Goal: Information Seeking & Learning: Learn about a topic

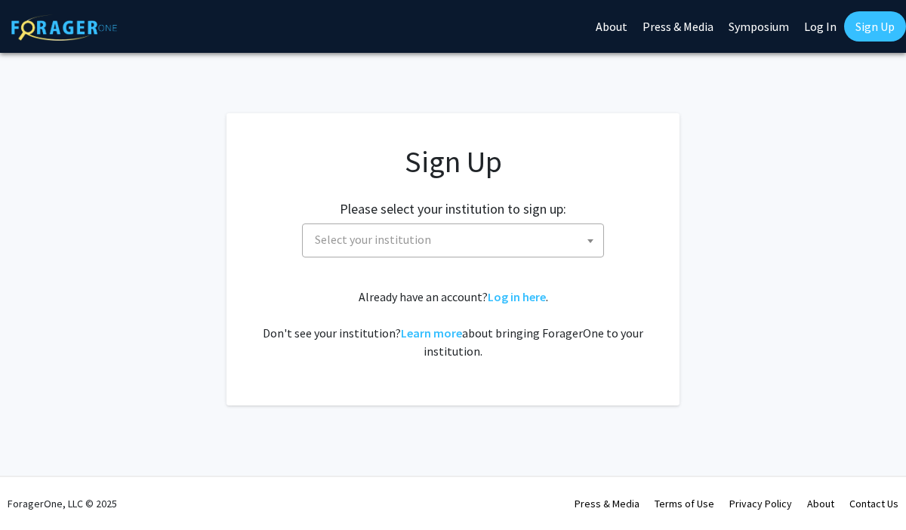
click at [364, 233] on span "Select your institution" at bounding box center [373, 239] width 116 height 15
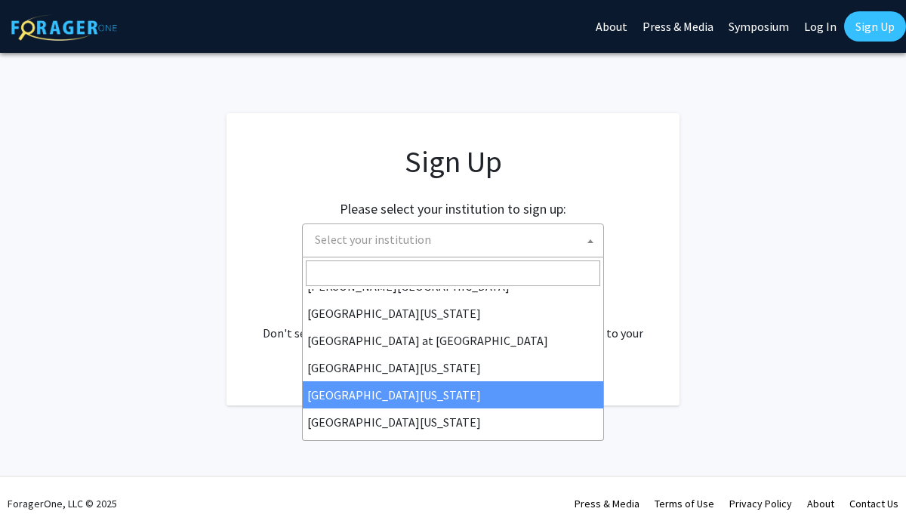
scroll to position [529, 0]
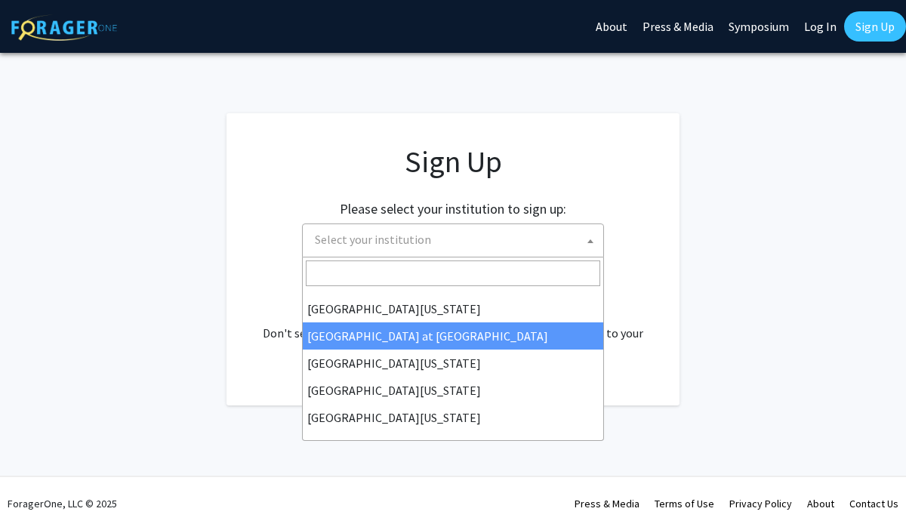
select select "18"
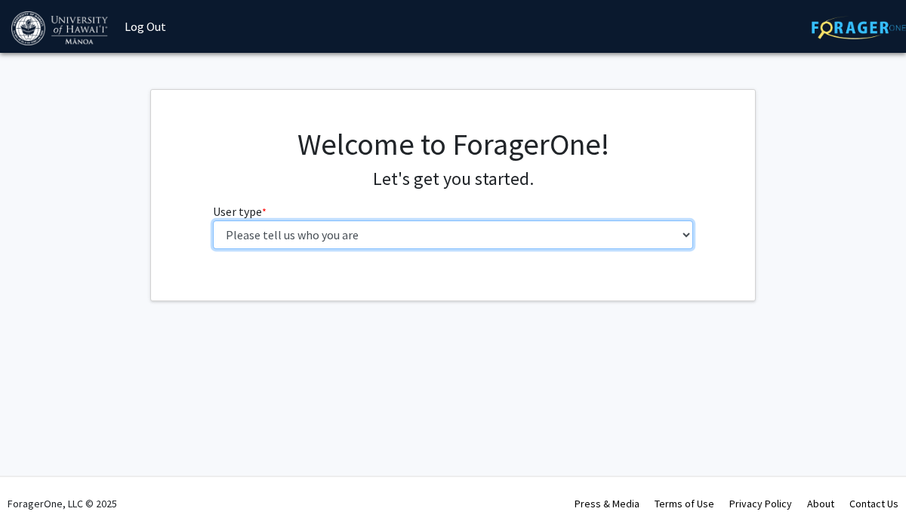
click at [554, 223] on select "Please tell us who you are Undergraduate Student Master's Student Doctoral Cand…" at bounding box center [453, 235] width 481 height 29
select select "1: undergrad"
click at [213, 221] on select "Please tell us who you are Undergraduate Student Master's Student Doctoral Cand…" at bounding box center [453, 235] width 481 height 29
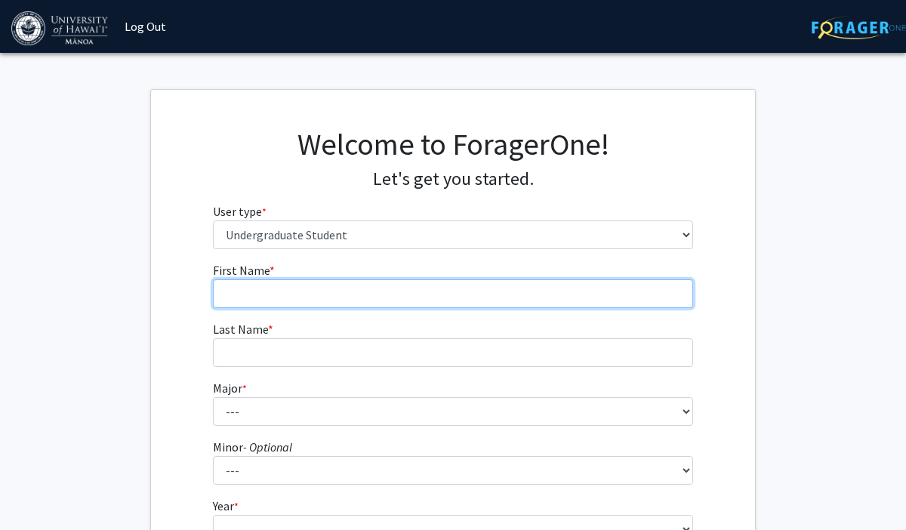
click at [446, 296] on input "First Name * required" at bounding box center [453, 293] width 481 height 29
type input "[PERSON_NAME]"
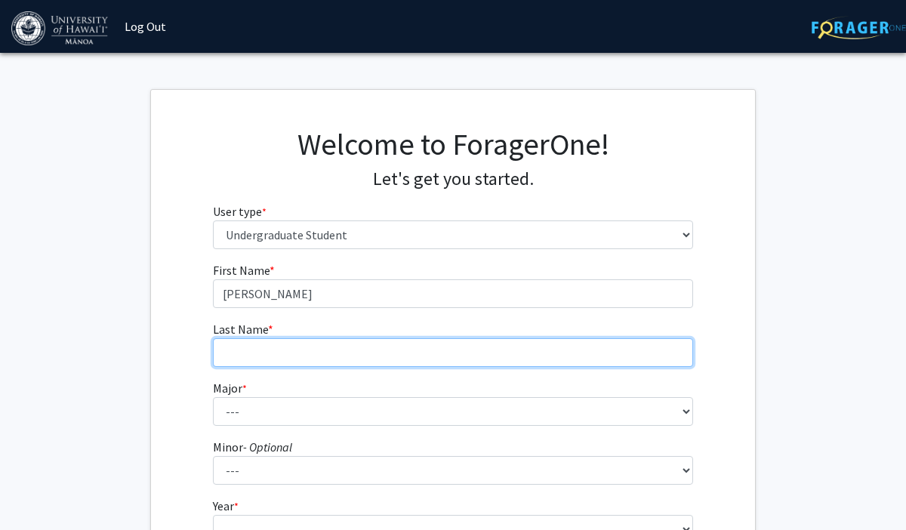
type input "[PERSON_NAME]"
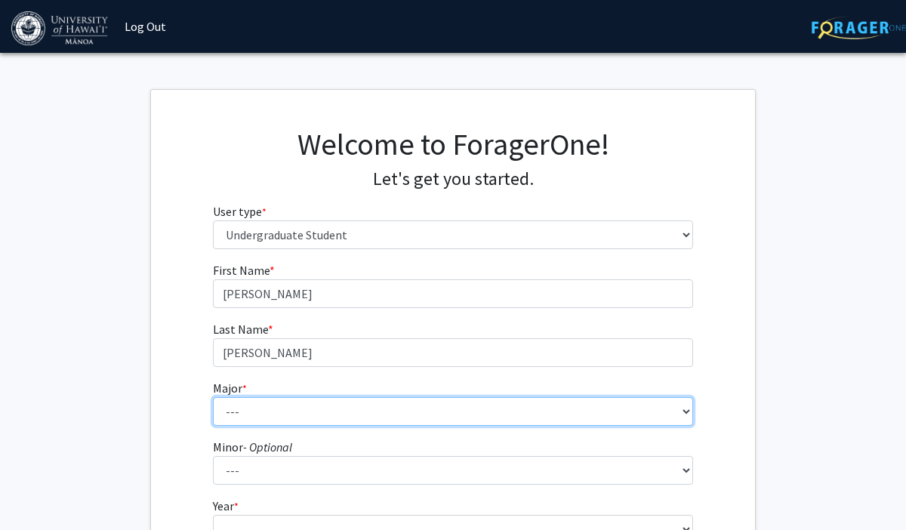
click at [337, 404] on select "--- Accounting American Studies Animal Sciences Anthropology Art Art History As…" at bounding box center [453, 411] width 481 height 29
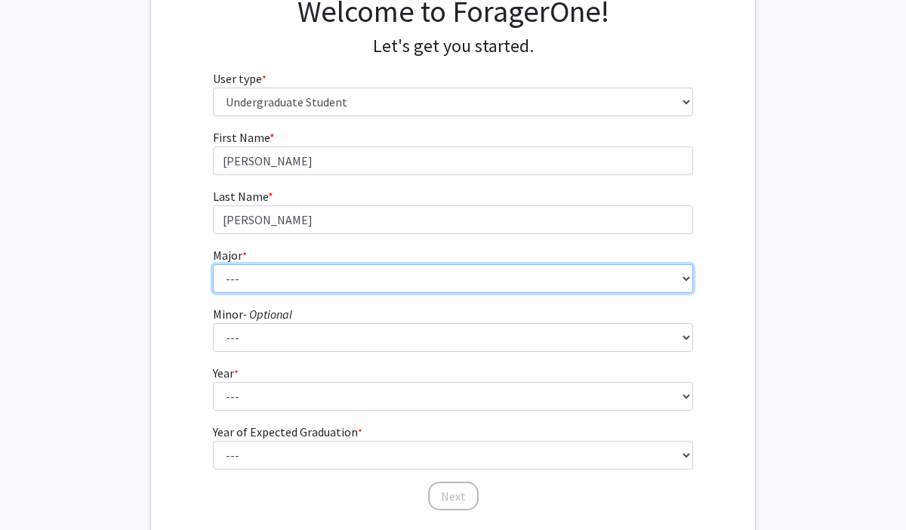
scroll to position [138, 0]
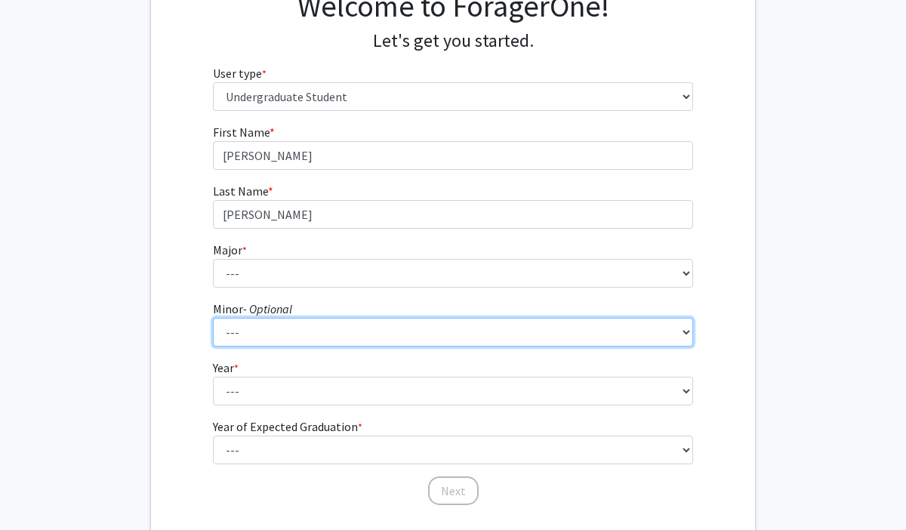
click at [242, 329] on fg-select "Minor - Optional --- American Studies Anthropology Art Art History Asian Studie…" at bounding box center [453, 323] width 481 height 47
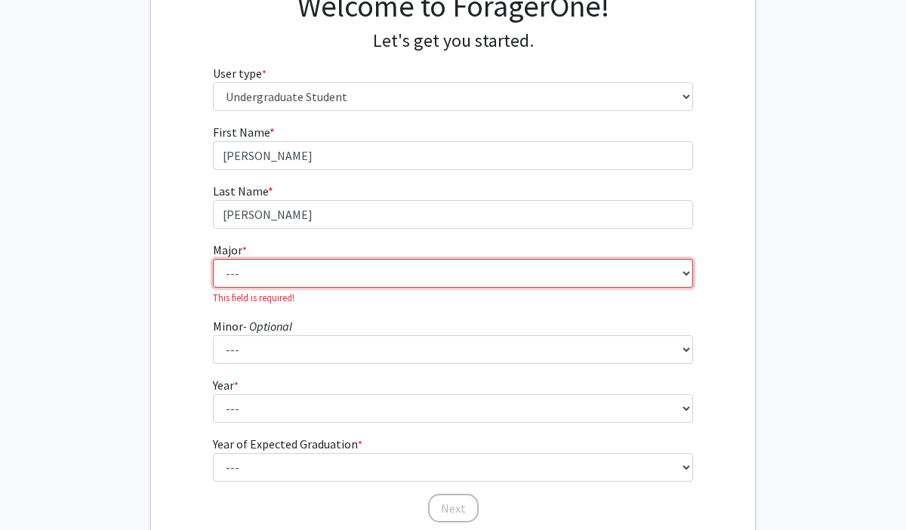
click at [276, 283] on select "--- Accounting American Studies Animal Sciences Anthropology Art Art History As…" at bounding box center [453, 273] width 481 height 29
select select "13: 1395"
click at [213, 259] on select "--- Accounting American Studies Animal Sciences Anthropology Art Art History As…" at bounding box center [453, 273] width 481 height 29
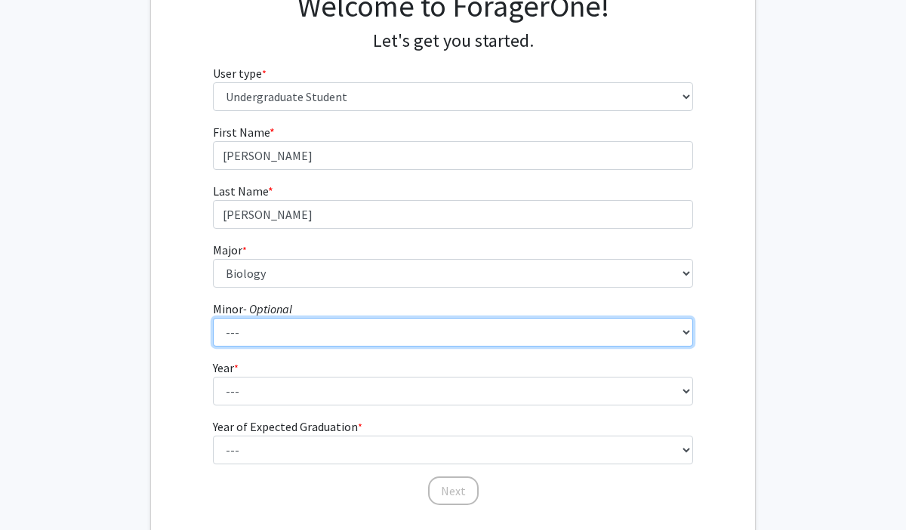
click at [262, 330] on select "--- American Studies Anthropology Art Art History Asian Studies Astronomy Astro…" at bounding box center [453, 332] width 481 height 29
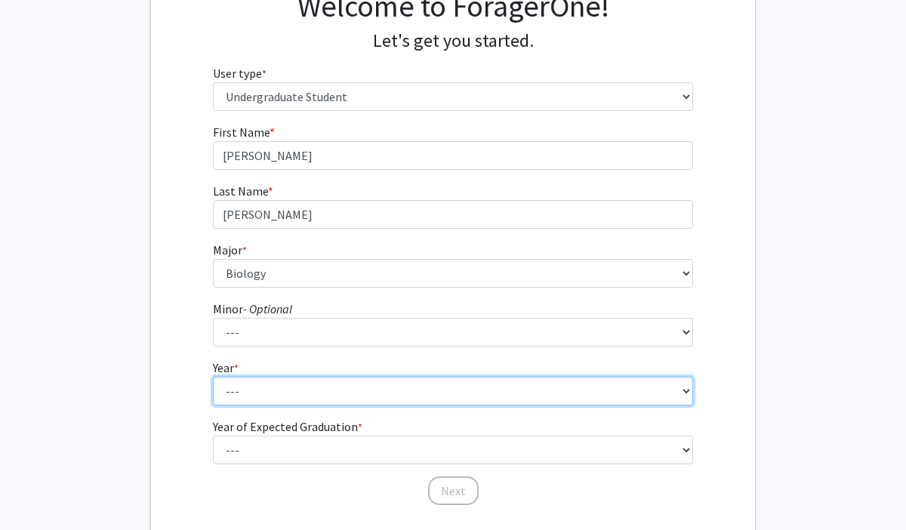
click at [250, 398] on select "--- First-year Sophomore Junior Senior Postbaccalaureate Certificate" at bounding box center [453, 391] width 481 height 29
select select "1: first-year"
click at [213, 377] on select "--- First-year Sophomore Junior Senior Postbaccalaureate Certificate" at bounding box center [453, 391] width 481 height 29
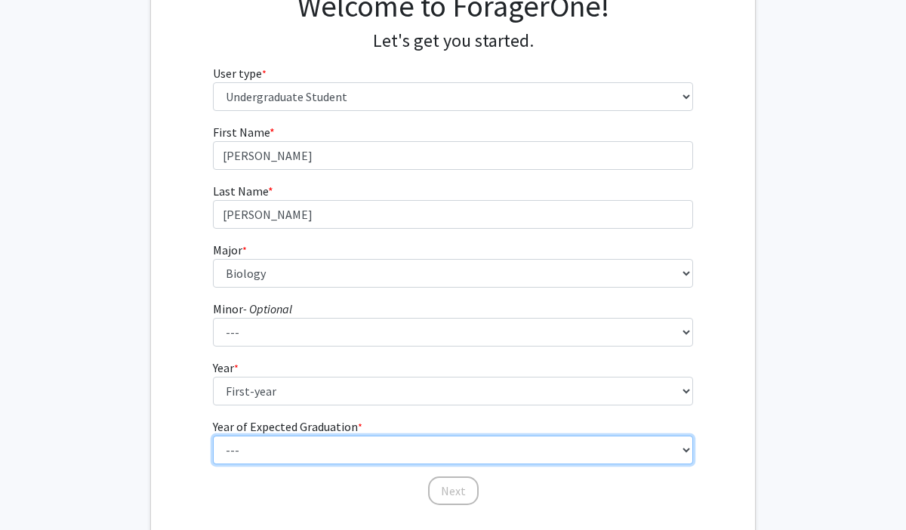
click at [269, 452] on select "--- 2025 2026 2027 2028 2029 2030 2031 2032 2033 2034" at bounding box center [453, 450] width 481 height 29
select select "5: 2029"
click at [213, 436] on select "--- 2025 2026 2027 2028 2029 2030 2031 2032 2033 2034" at bounding box center [453, 450] width 481 height 29
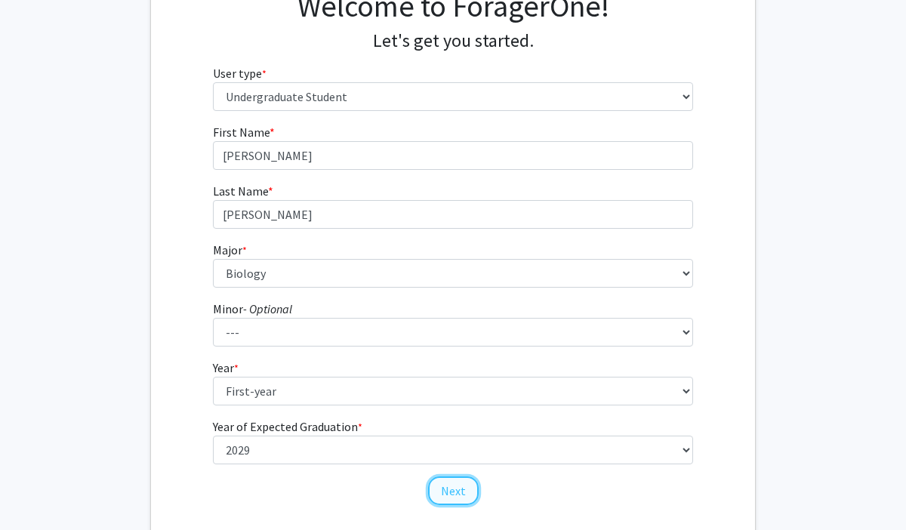
click at [449, 487] on button "Next" at bounding box center [453, 491] width 51 height 29
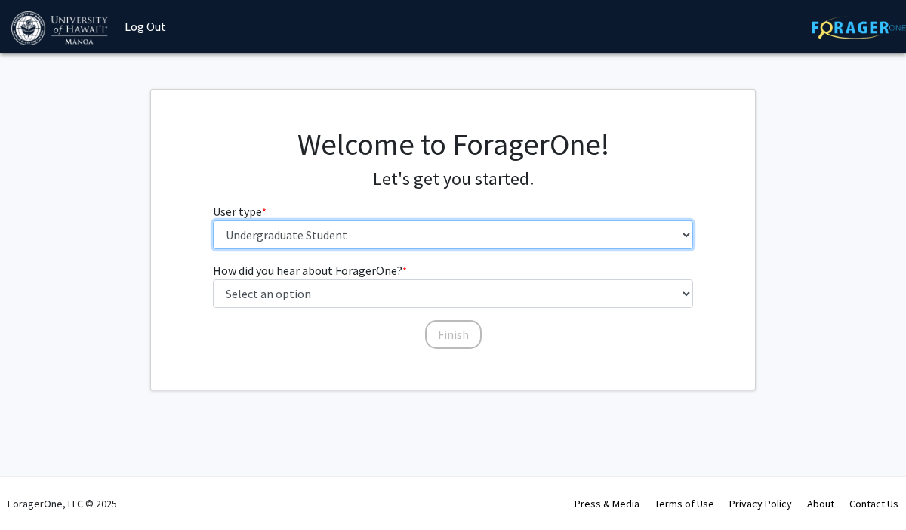
click at [396, 221] on select "Please tell us who you are Undergraduate Student Master's Student Doctoral Cand…" at bounding box center [453, 235] width 481 height 29
click at [213, 221] on select "Please tell us who you are Undergraduate Student Master's Student Doctoral Cand…" at bounding box center [453, 235] width 481 height 29
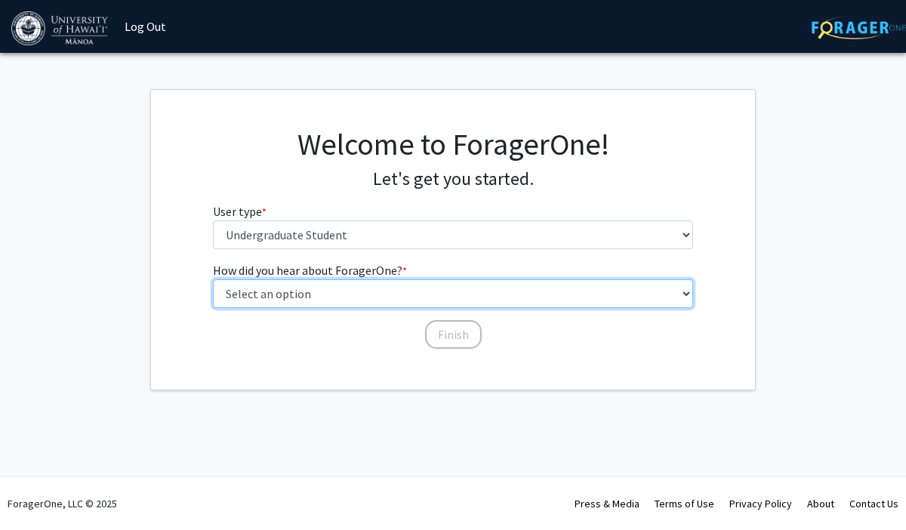
click at [363, 295] on select "Select an option Peer/student recommendation Faculty/staff recommendation Unive…" at bounding box center [453, 293] width 481 height 29
select select "3: university_website"
click at [213, 279] on select "Select an option Peer/student recommendation Faculty/staff recommendation Unive…" at bounding box center [453, 293] width 481 height 29
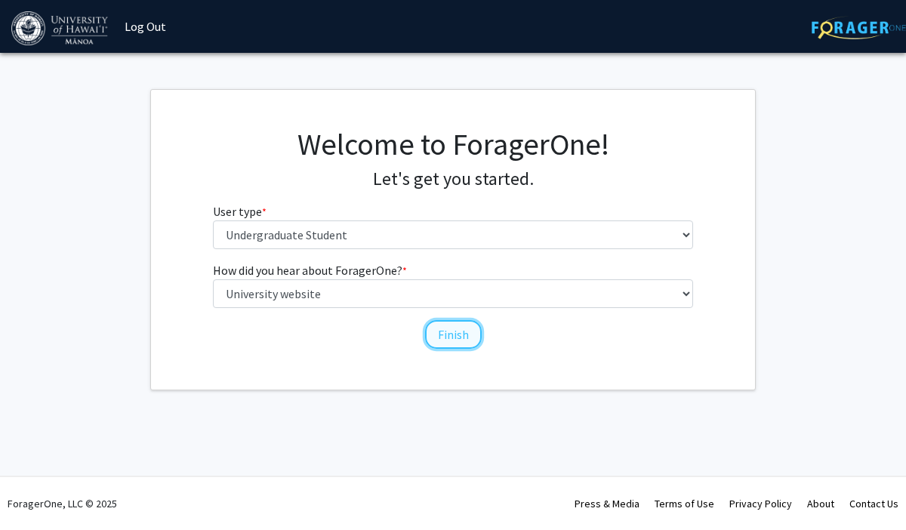
click at [458, 322] on button "Finish" at bounding box center [453, 334] width 57 height 29
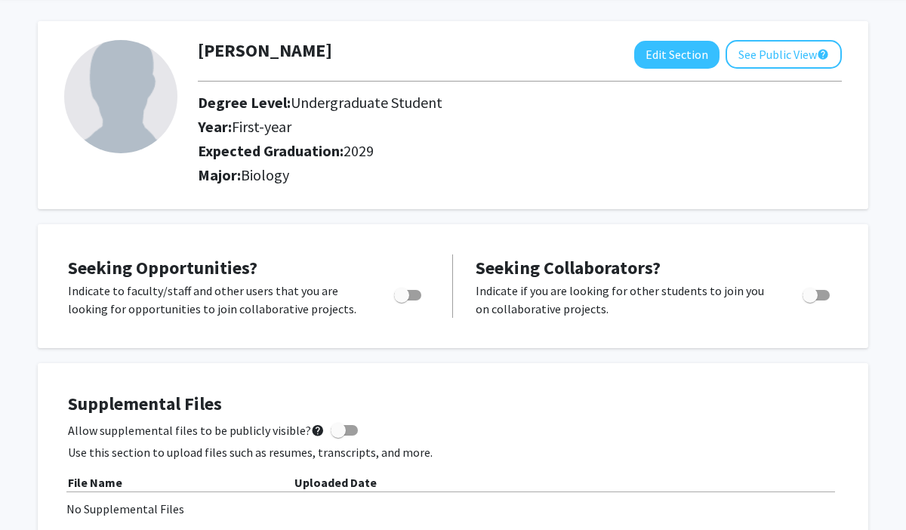
scroll to position [66, 0]
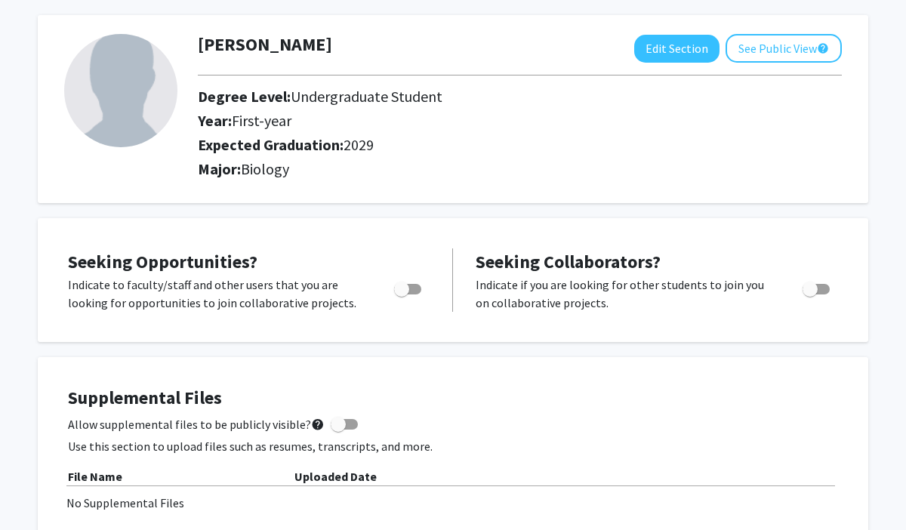
click at [413, 285] on span "Toggle" at bounding box center [407, 289] width 27 height 11
click at [402, 295] on input "Are you actively seeking opportunities?" at bounding box center [401, 295] width 1 height 1
checkbox input "true"
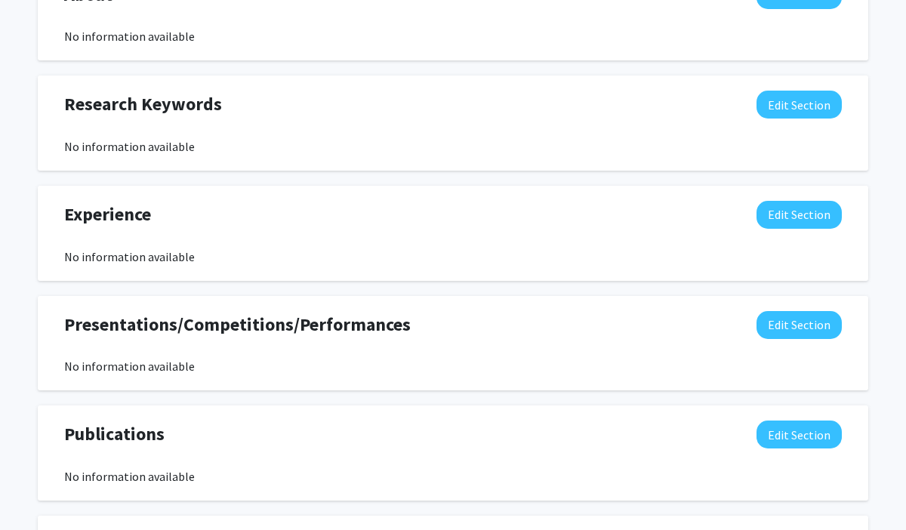
scroll to position [715, 0]
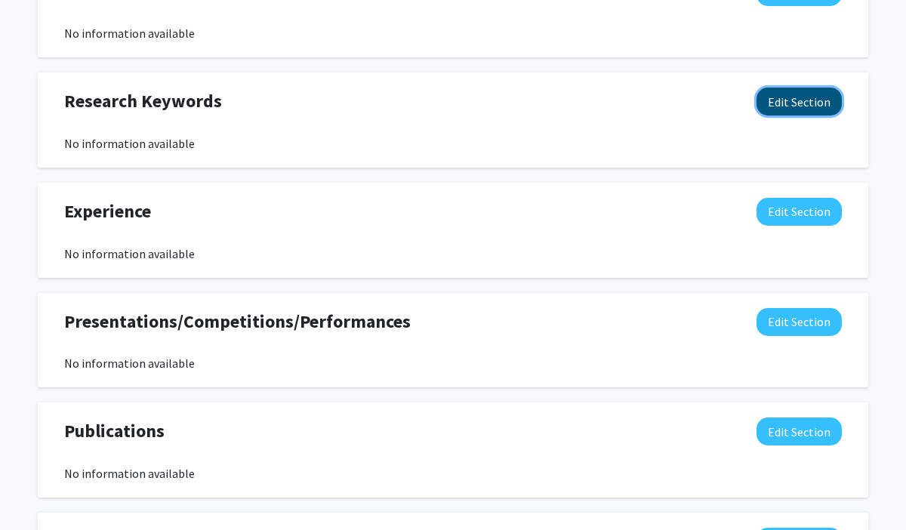
click at [790, 98] on button "Edit Section" at bounding box center [799, 102] width 85 height 28
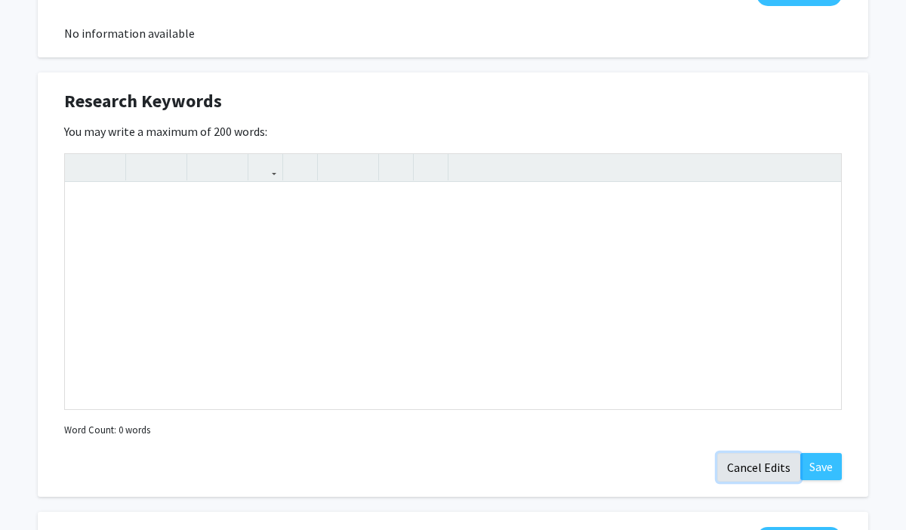
click at [754, 470] on button "Cancel Edits" at bounding box center [758, 467] width 83 height 29
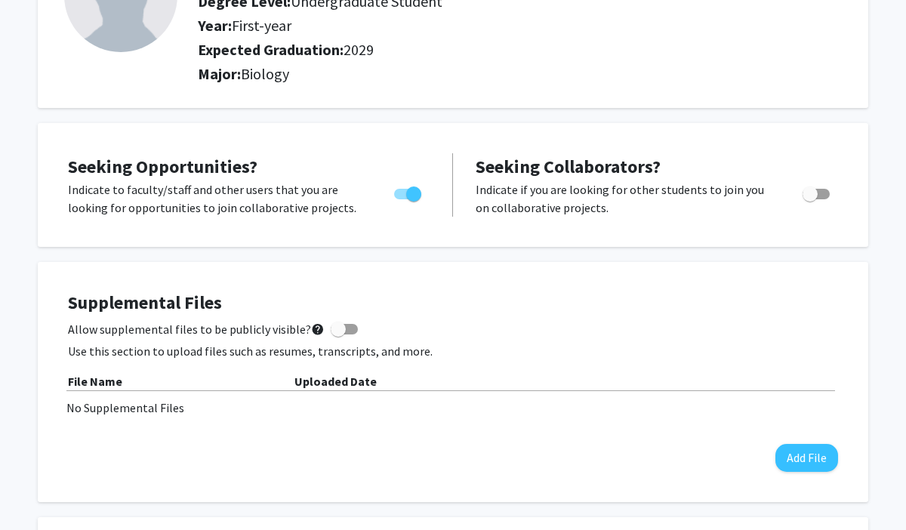
scroll to position [0, 0]
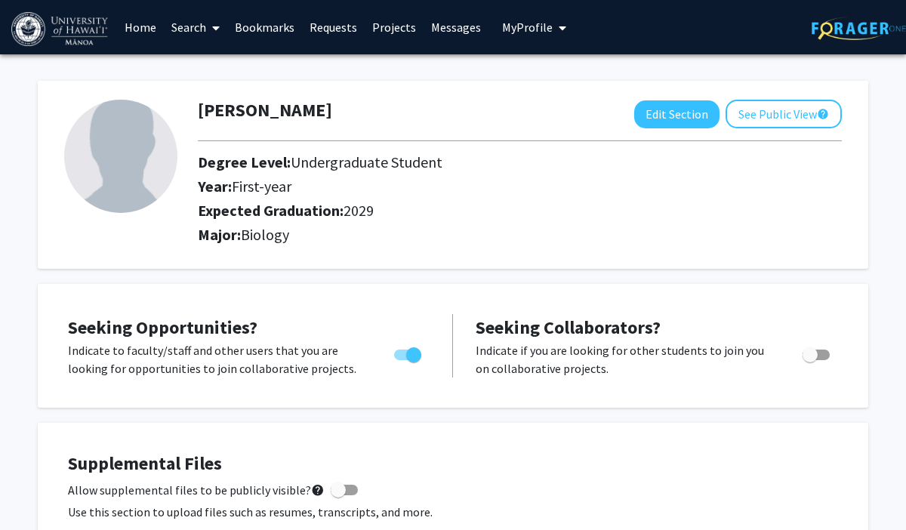
click at [219, 23] on icon at bounding box center [216, 28] width 8 height 12
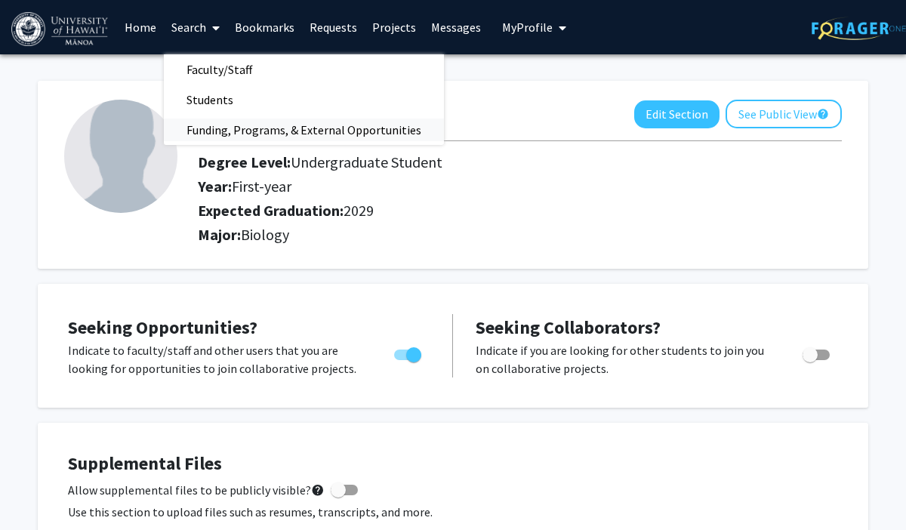
click at [248, 131] on span "Funding, Programs, & External Opportunities" at bounding box center [304, 130] width 280 height 30
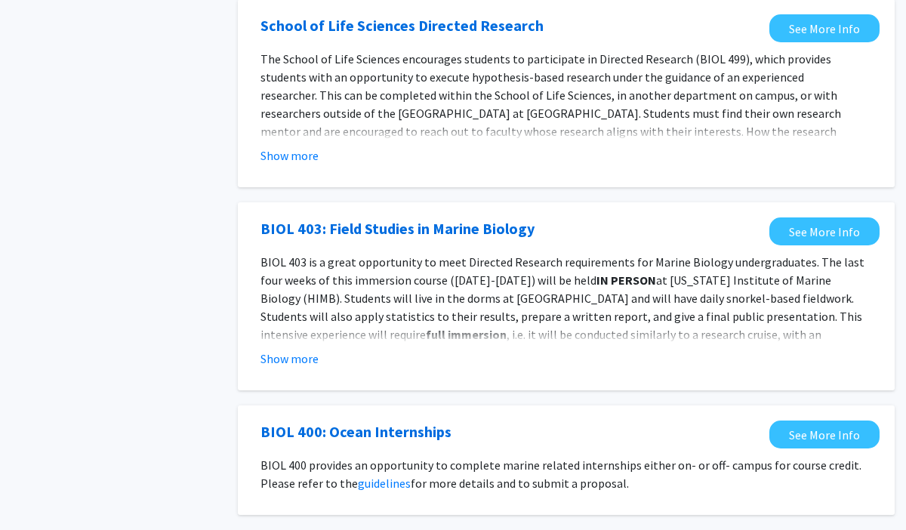
scroll to position [1627, 0]
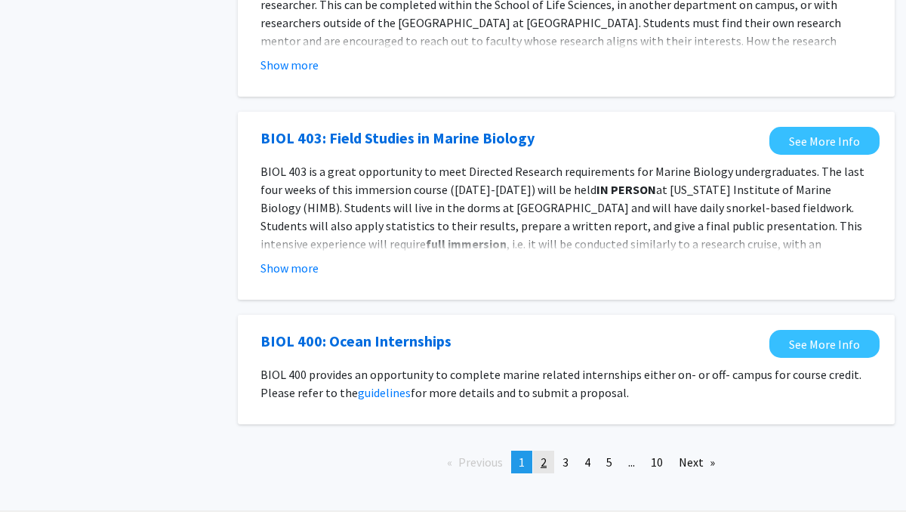
click at [533, 451] on link "page 2" at bounding box center [543, 462] width 21 height 23
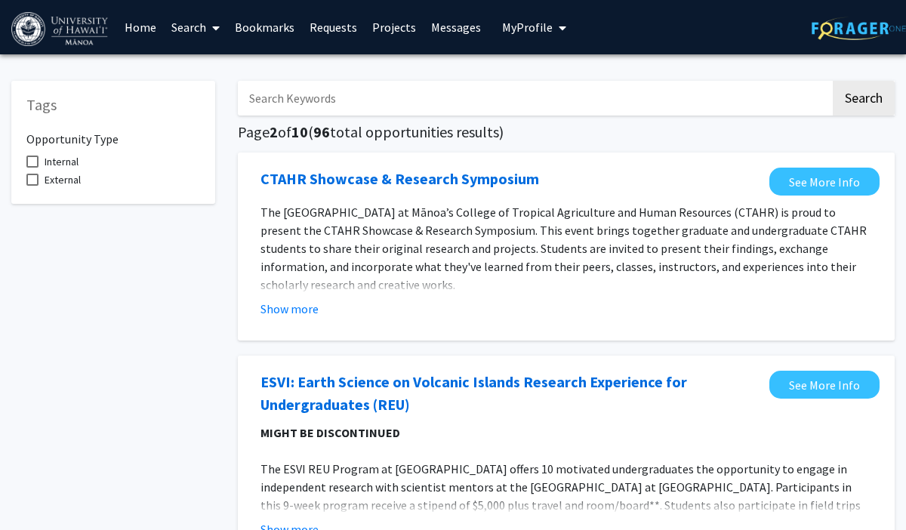
click at [204, 23] on link "Search" at bounding box center [195, 27] width 63 height 53
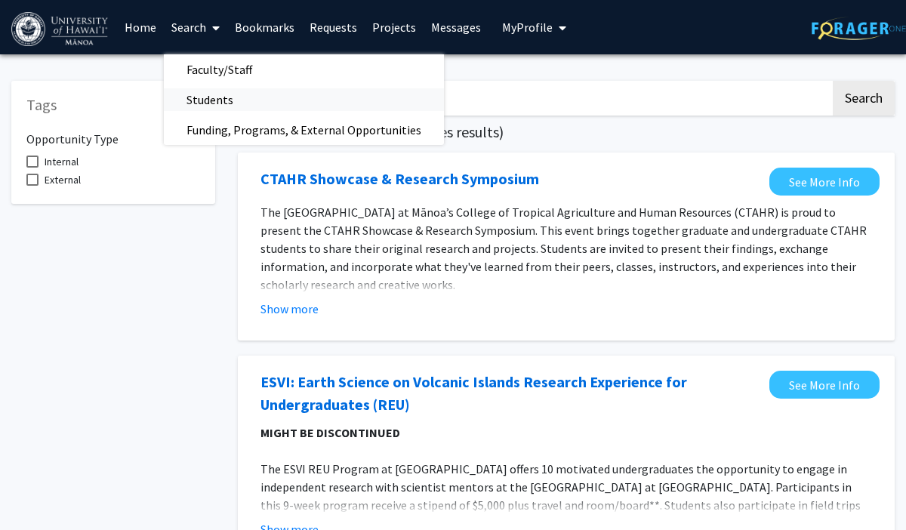
click at [215, 91] on span "Students" at bounding box center [210, 100] width 92 height 30
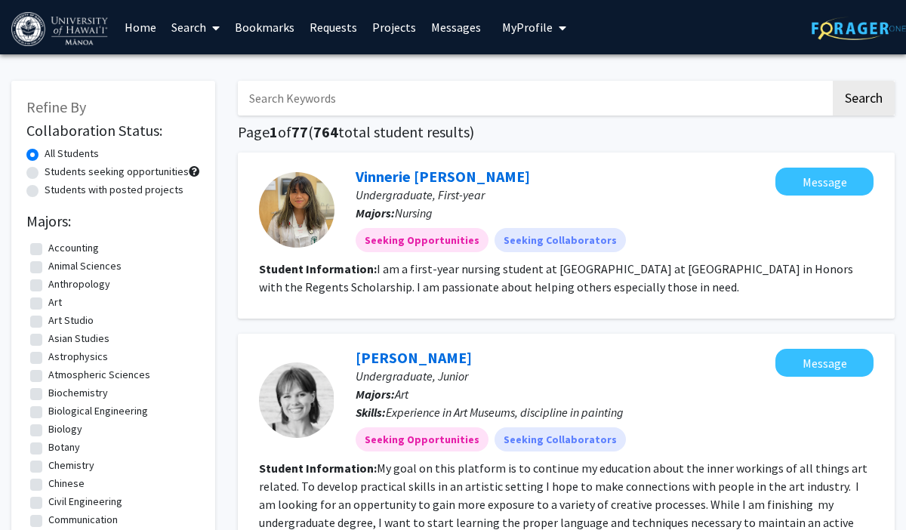
click at [212, 23] on span at bounding box center [213, 28] width 14 height 53
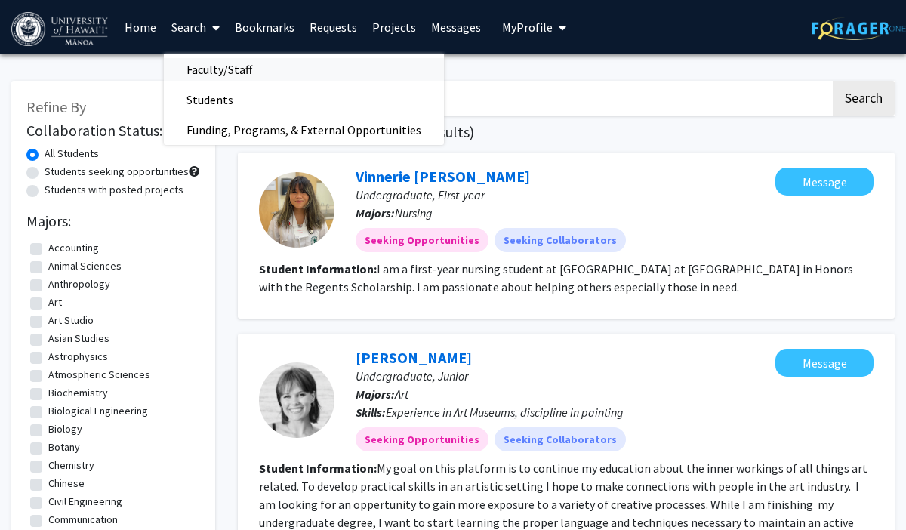
click at [218, 69] on span "Faculty/Staff" at bounding box center [219, 69] width 111 height 30
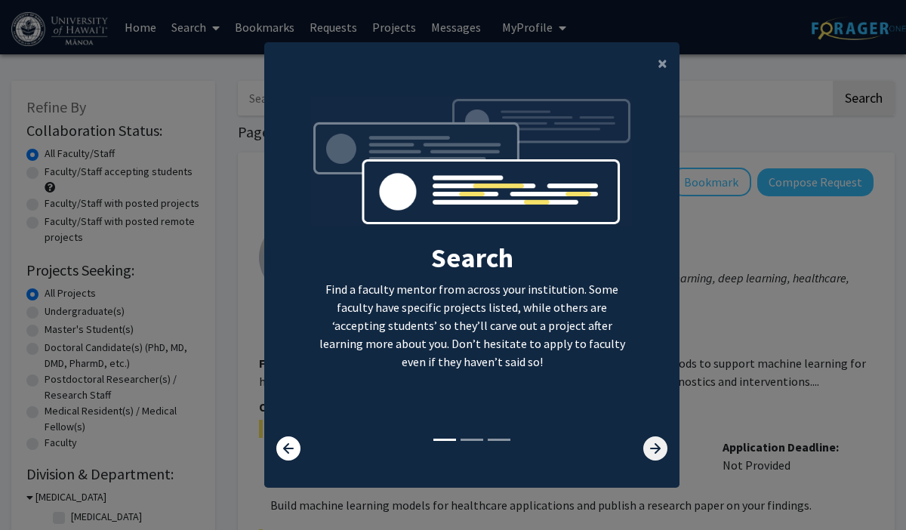
click at [654, 452] on icon at bounding box center [655, 449] width 24 height 24
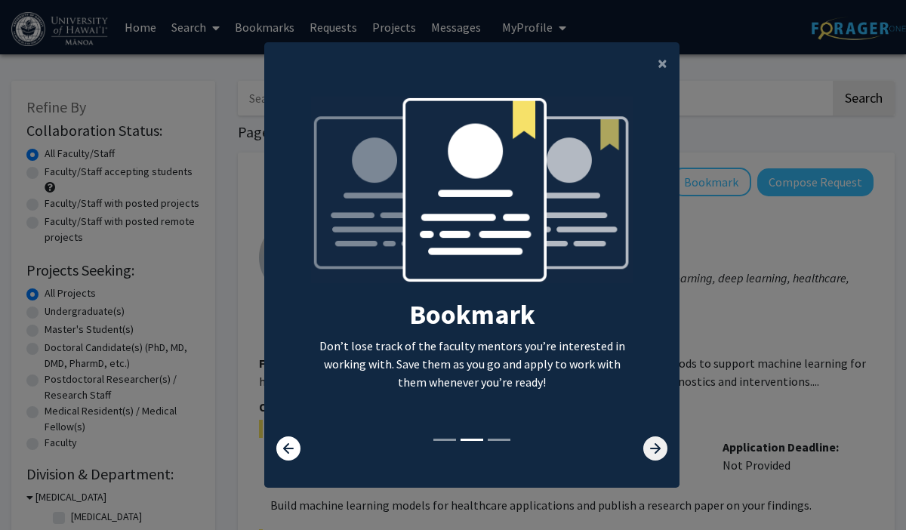
click at [655, 452] on icon at bounding box center [655, 449] width 24 height 24
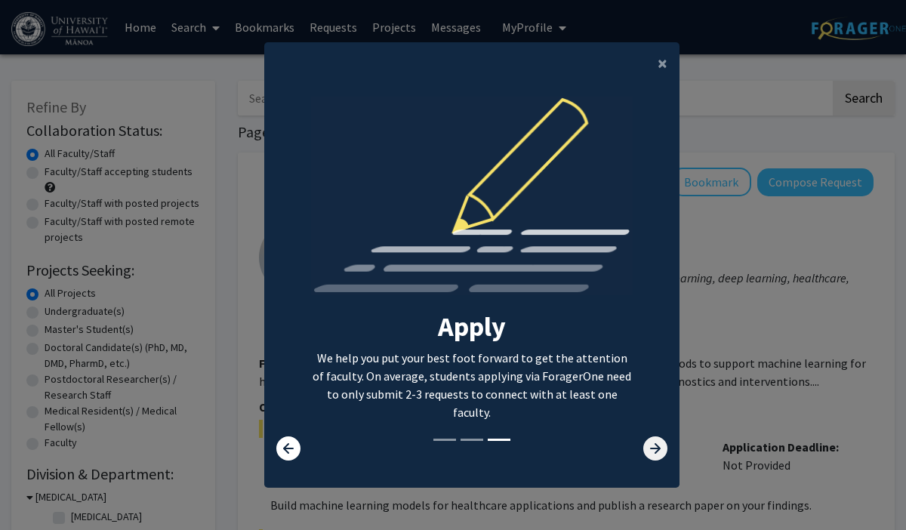
click at [655, 452] on icon at bounding box center [655, 449] width 24 height 24
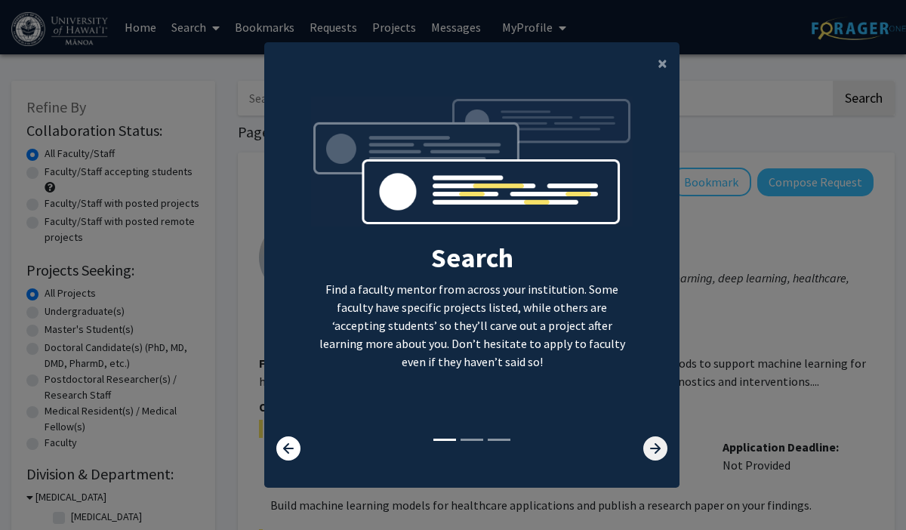
click at [655, 452] on icon at bounding box center [655, 449] width 24 height 24
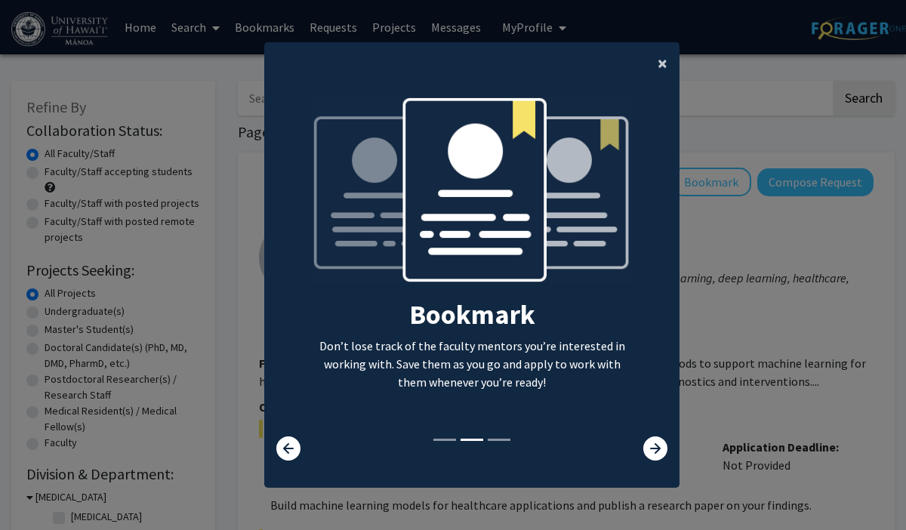
click at [674, 49] on button "×" at bounding box center [663, 63] width 34 height 42
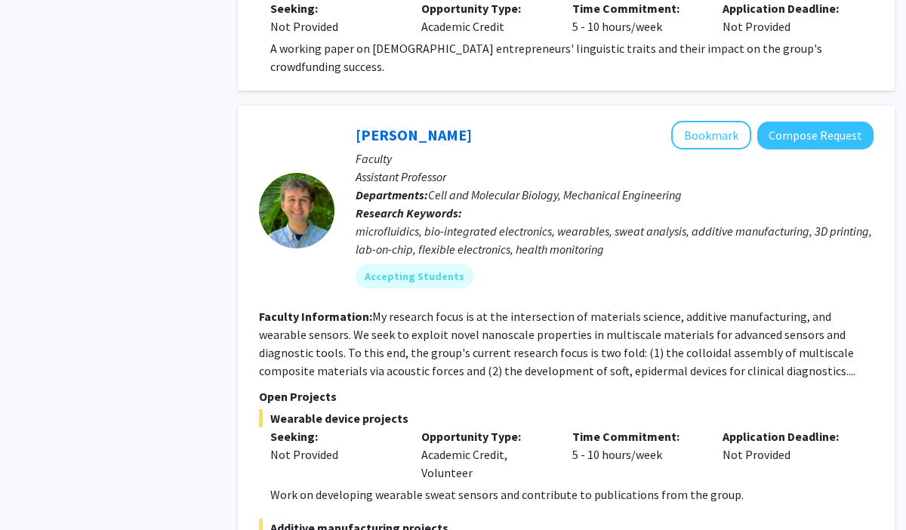
scroll to position [8916, 0]
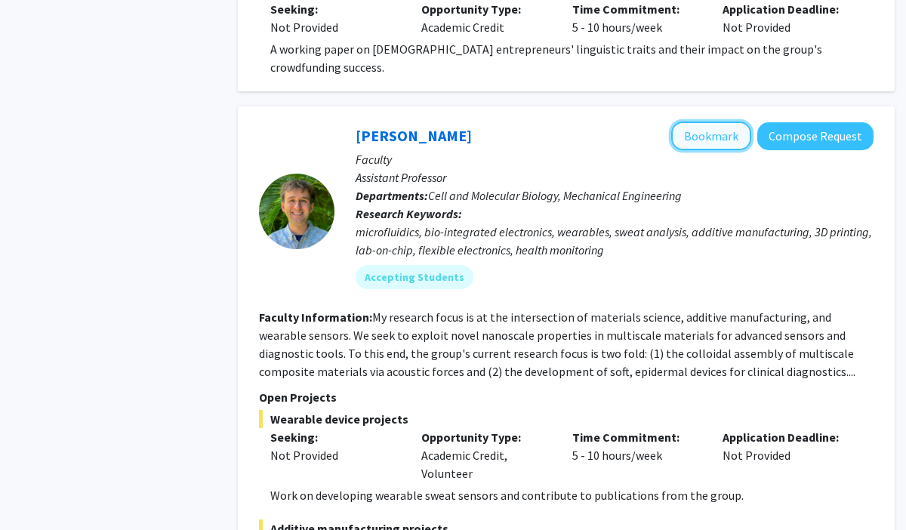
click at [694, 122] on button "Bookmark" at bounding box center [711, 136] width 80 height 29
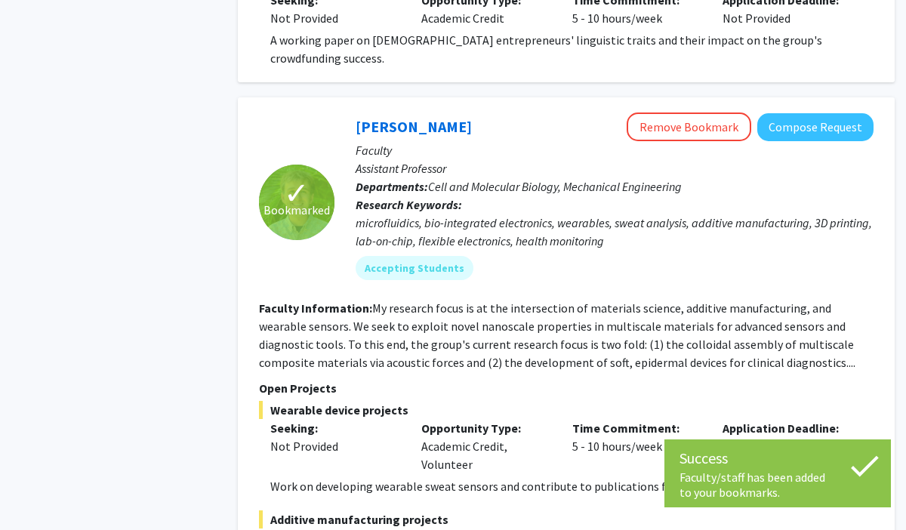
scroll to position [9109, 0]
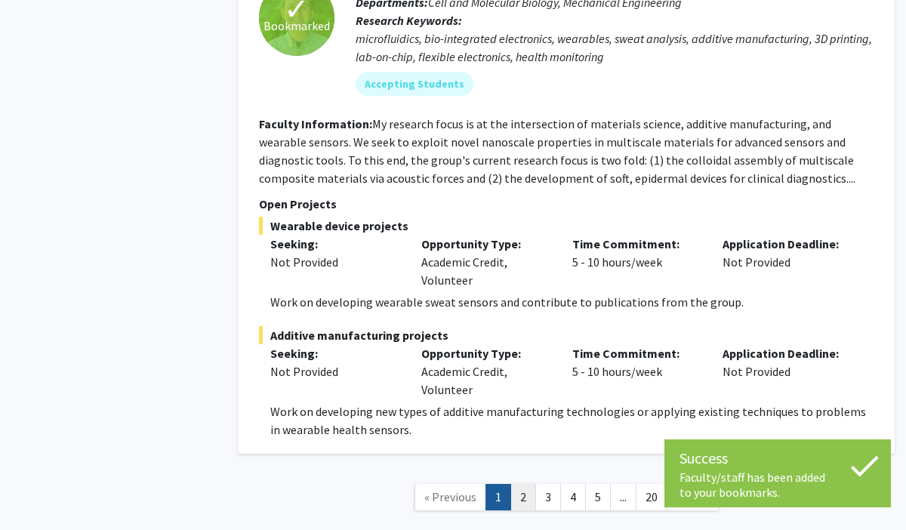
click at [517, 484] on link "2" at bounding box center [524, 497] width 26 height 26
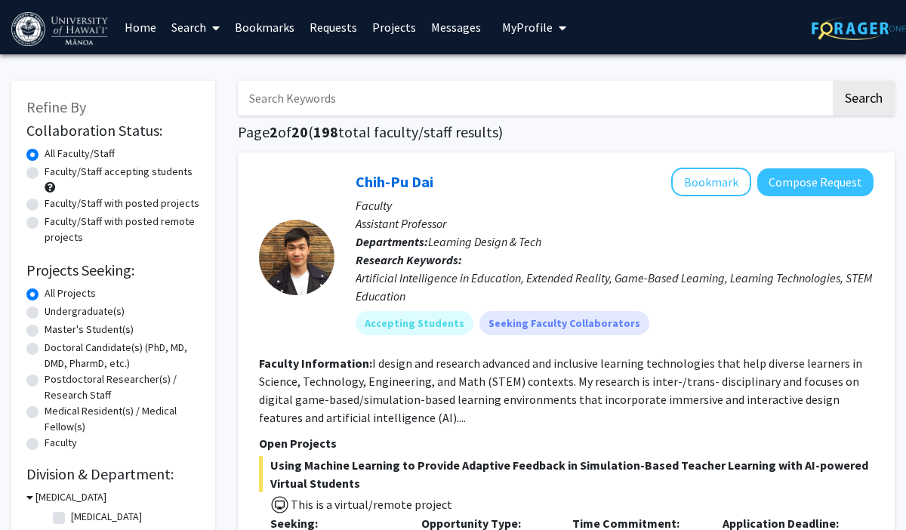
click at [45, 173] on label "Faculty/Staff accepting students" at bounding box center [119, 172] width 148 height 16
click at [45, 173] on input "Faculty/Staff accepting students" at bounding box center [50, 169] width 10 height 10
radio input "true"
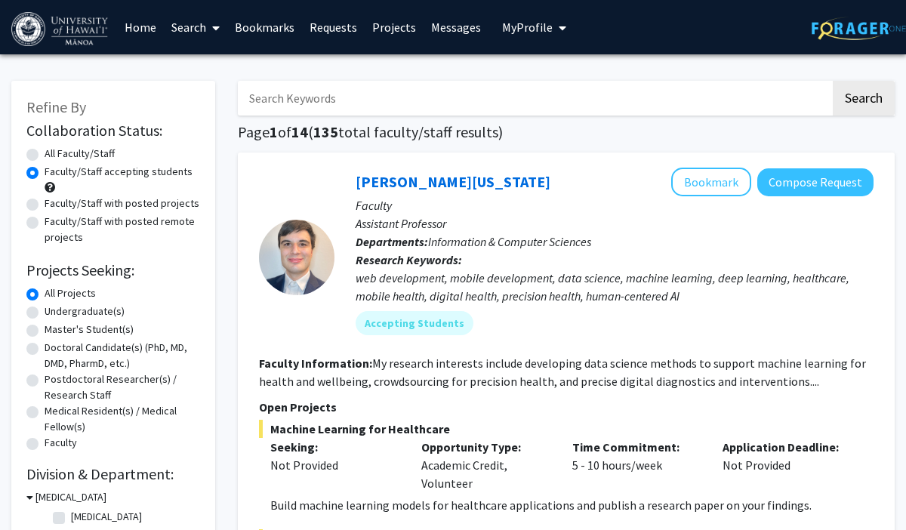
click at [94, 312] on label "Undergraduate(s)" at bounding box center [85, 312] width 80 height 16
click at [54, 312] on input "Undergraduate(s)" at bounding box center [50, 309] width 10 height 10
radio input "true"
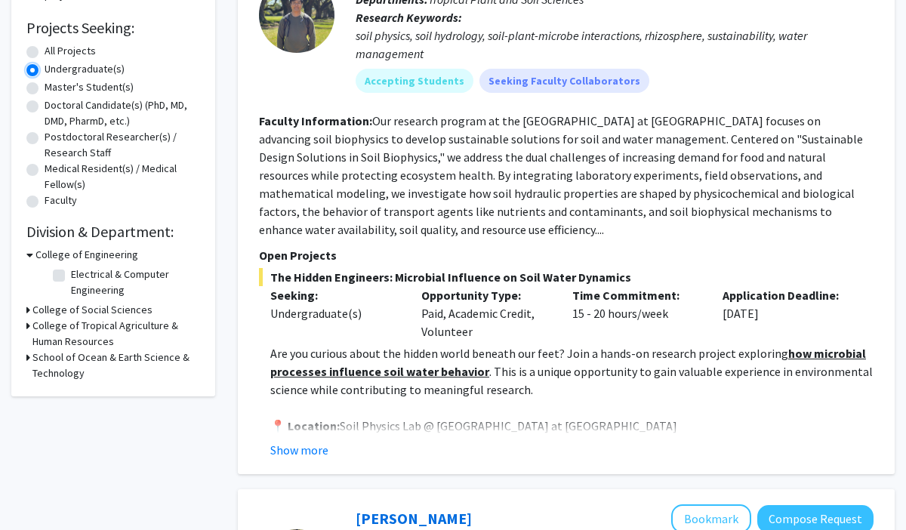
scroll to position [243, 0]
click at [113, 306] on h3 "College of Social Sciences" at bounding box center [92, 309] width 120 height 16
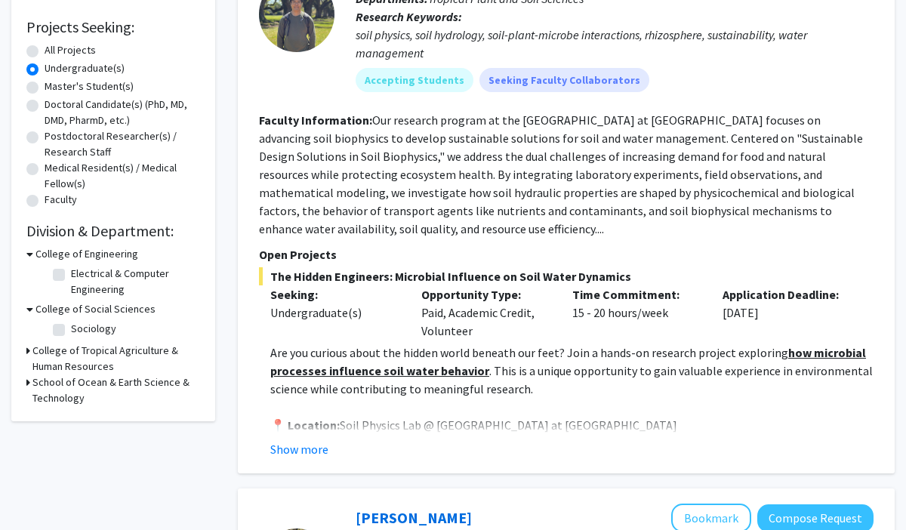
click at [103, 354] on h3 "College of Tropical Agriculture & Human Resources" at bounding box center [116, 359] width 168 height 32
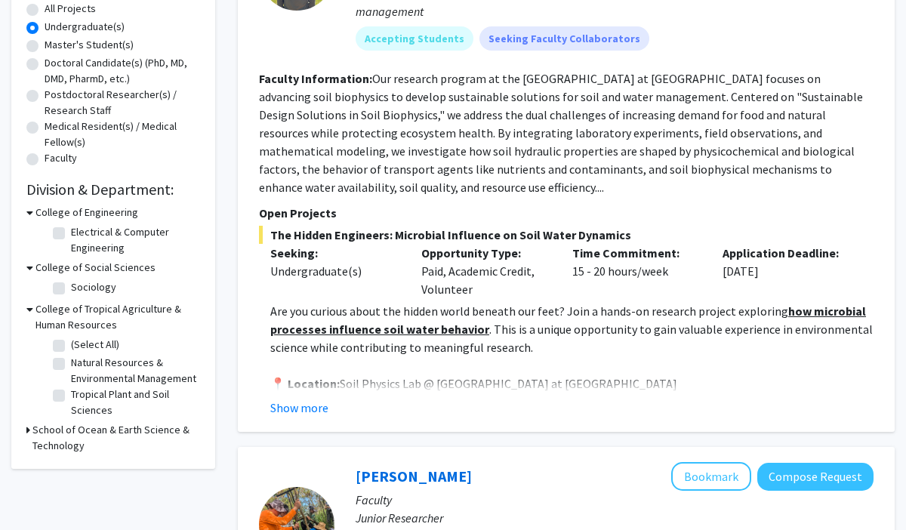
scroll to position [297, 0]
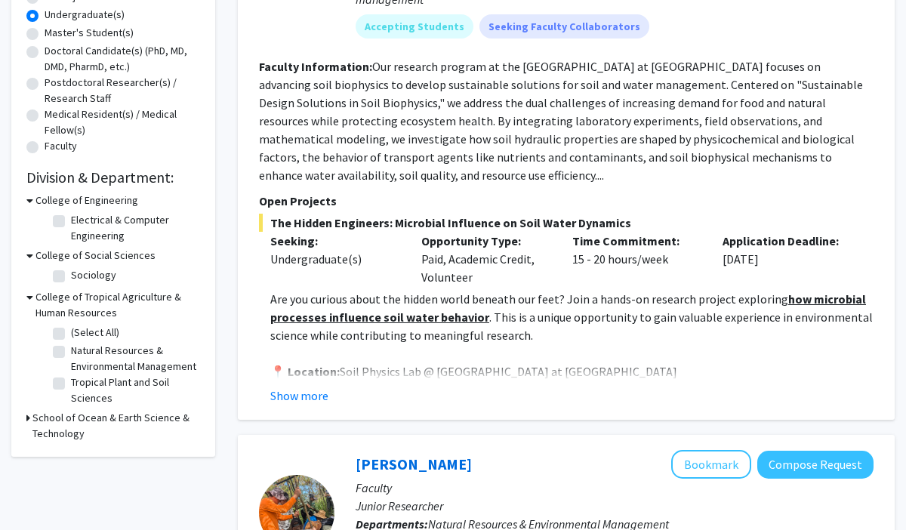
click at [94, 418] on h3 "School of Ocean & Earth Science & Technology" at bounding box center [116, 426] width 168 height 32
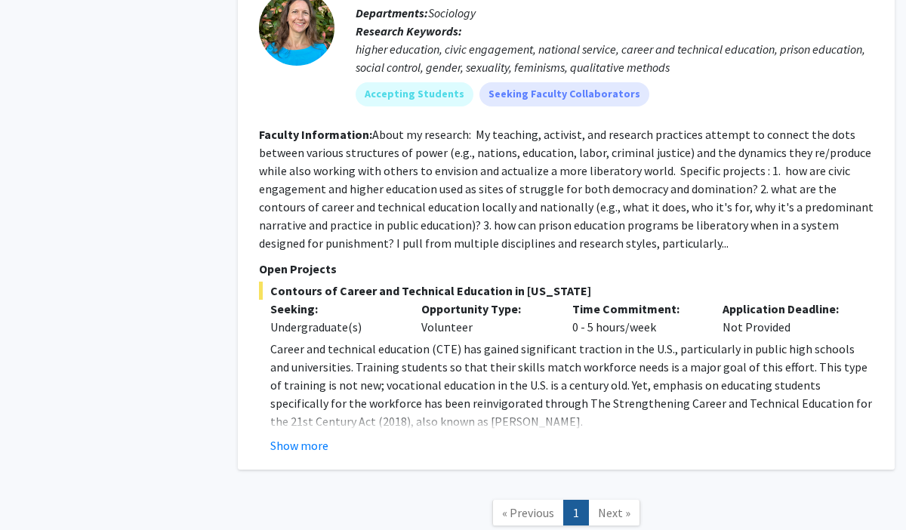
scroll to position [6563, 0]
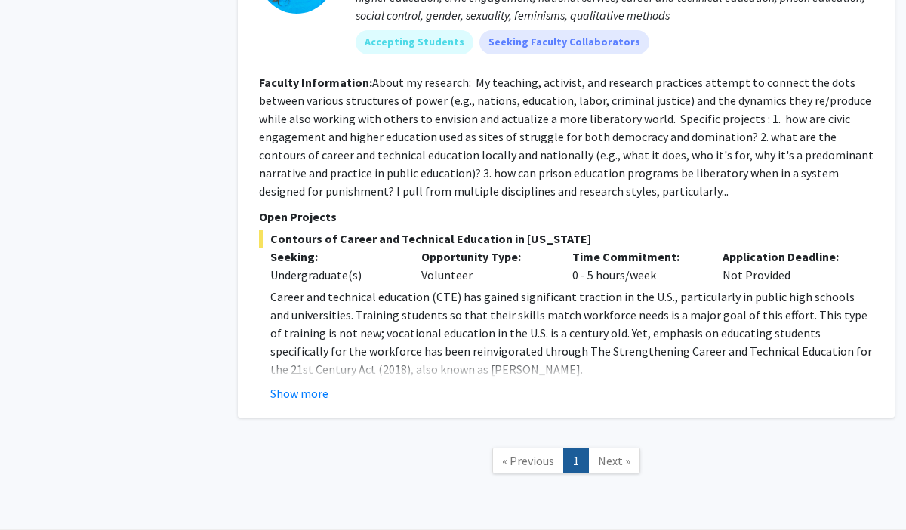
click at [607, 453] on span "Next »" at bounding box center [614, 460] width 32 height 15
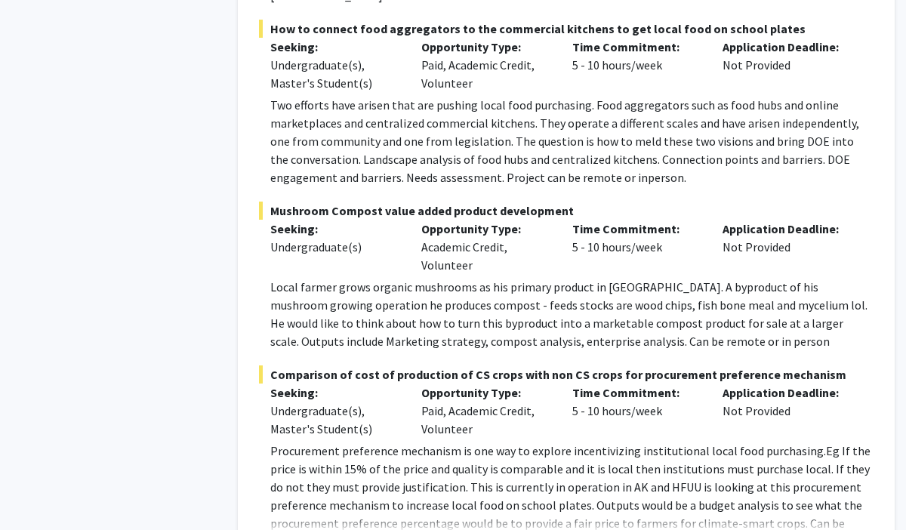
scroll to position [0, 0]
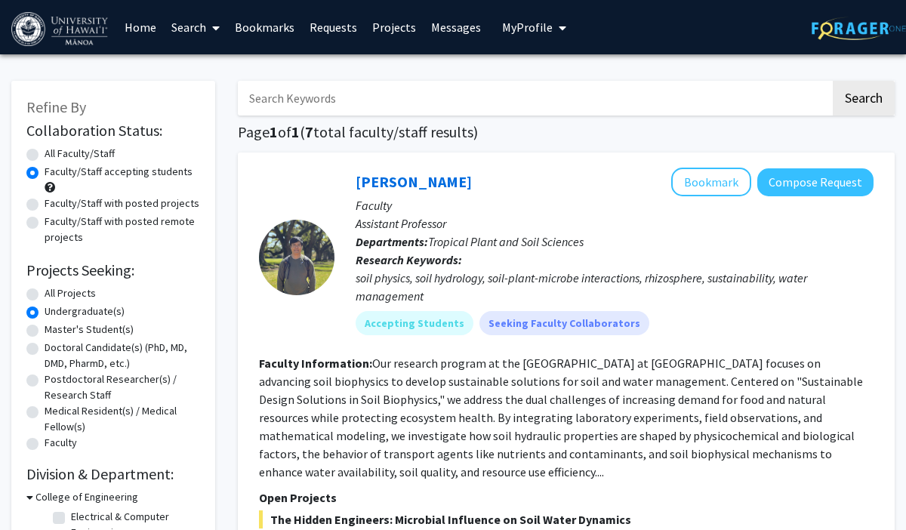
click at [45, 315] on label "Undergraduate(s)" at bounding box center [85, 312] width 80 height 16
click at [45, 313] on input "Undergraduate(s)" at bounding box center [50, 309] width 10 height 10
click at [45, 294] on label "All Projects" at bounding box center [70, 293] width 51 height 16
click at [45, 294] on input "All Projects" at bounding box center [50, 290] width 10 height 10
radio input "true"
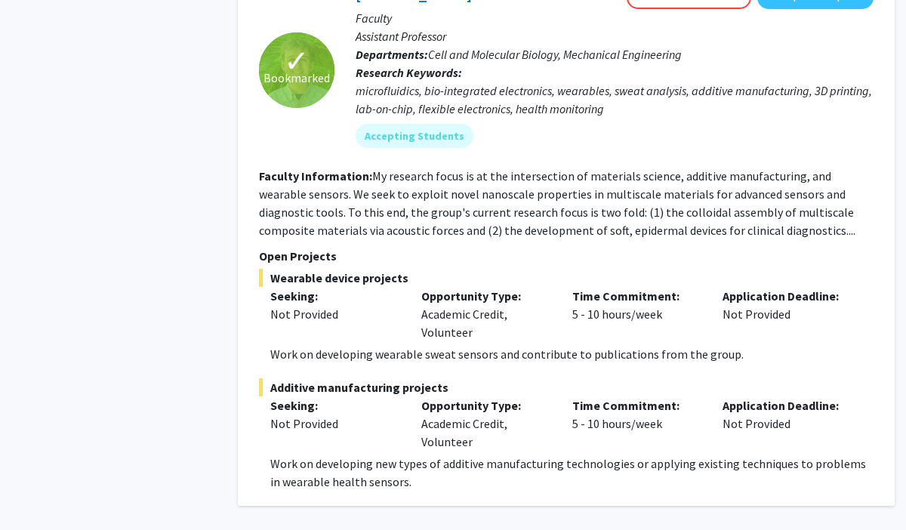
scroll to position [9109, 0]
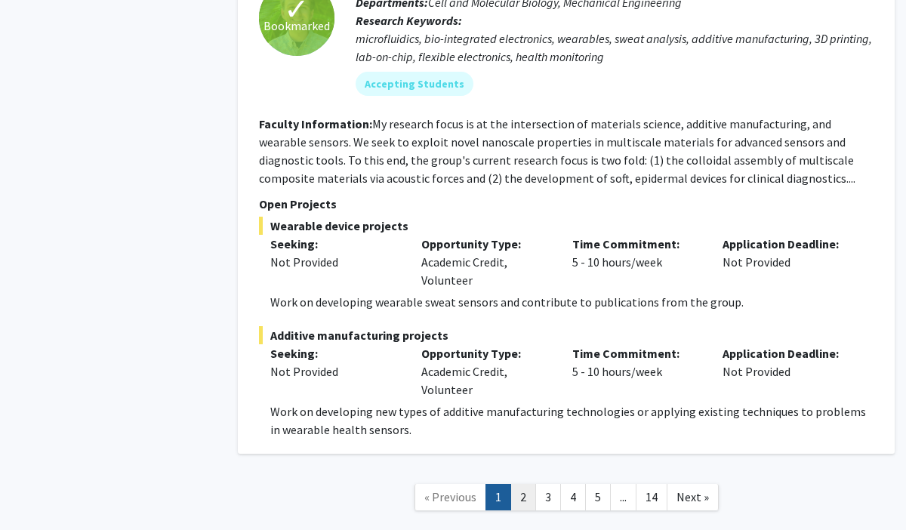
click at [519, 484] on link "2" at bounding box center [524, 497] width 26 height 26
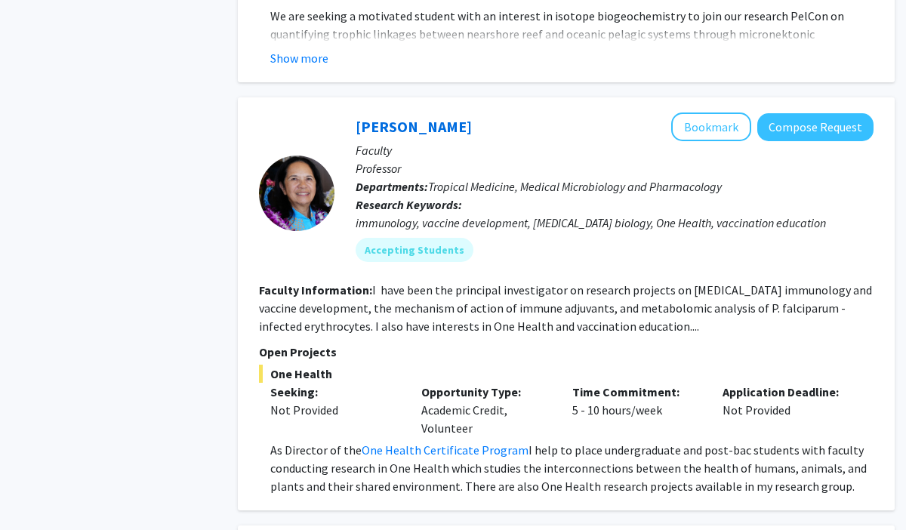
scroll to position [2235, 0]
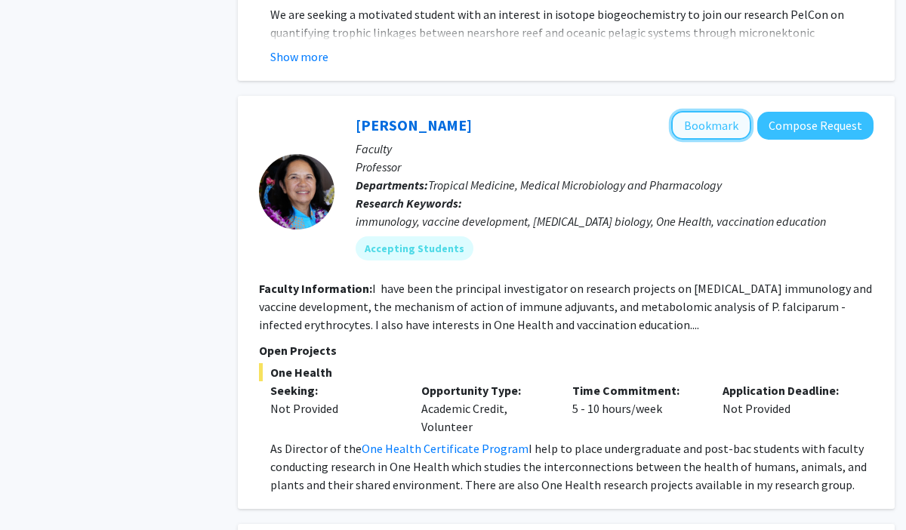
click at [704, 111] on button "Bookmark" at bounding box center [711, 125] width 80 height 29
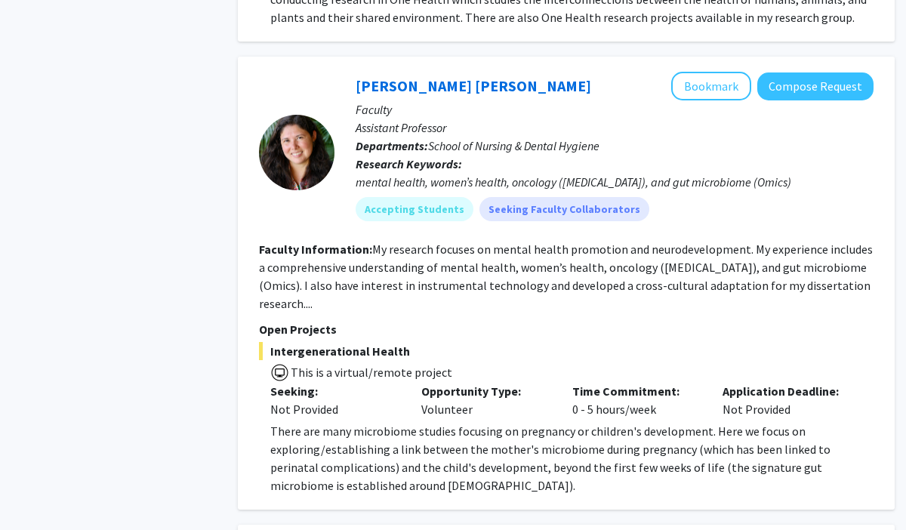
scroll to position [2715, 0]
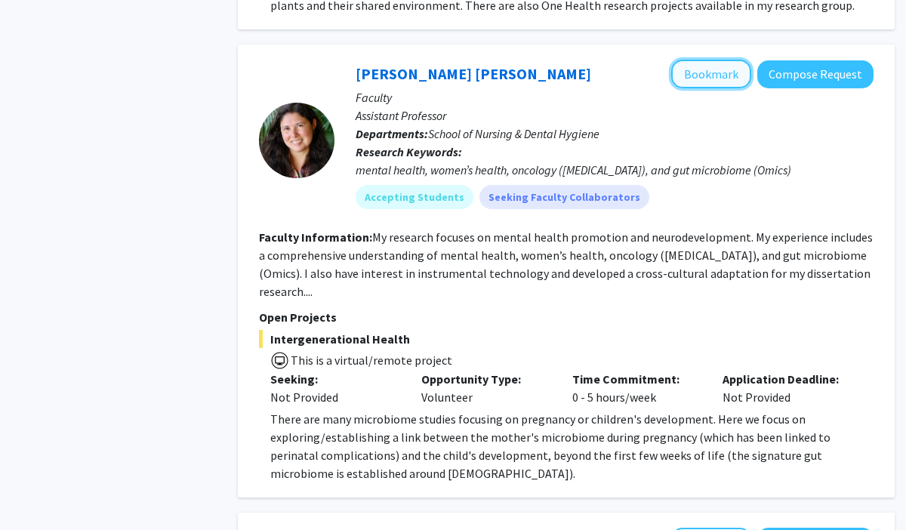
click at [723, 60] on button "Bookmark" at bounding box center [711, 74] width 80 height 29
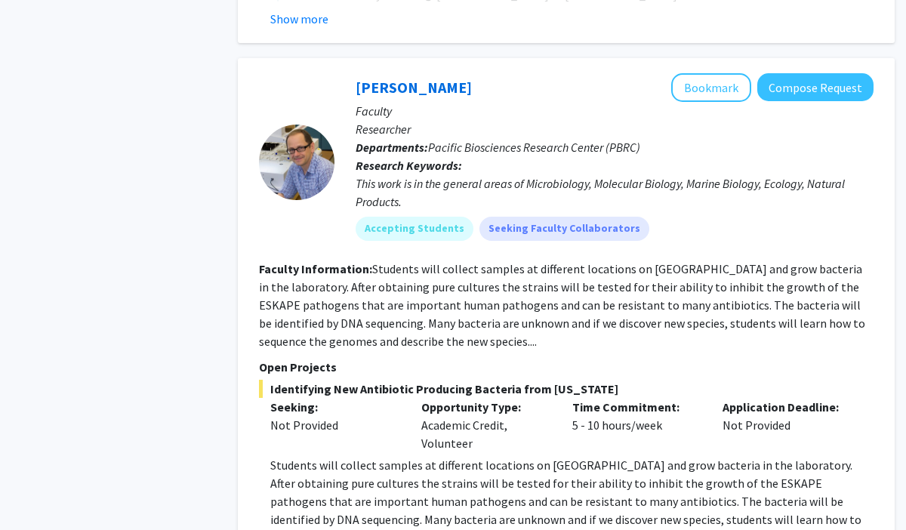
scroll to position [4311, 0]
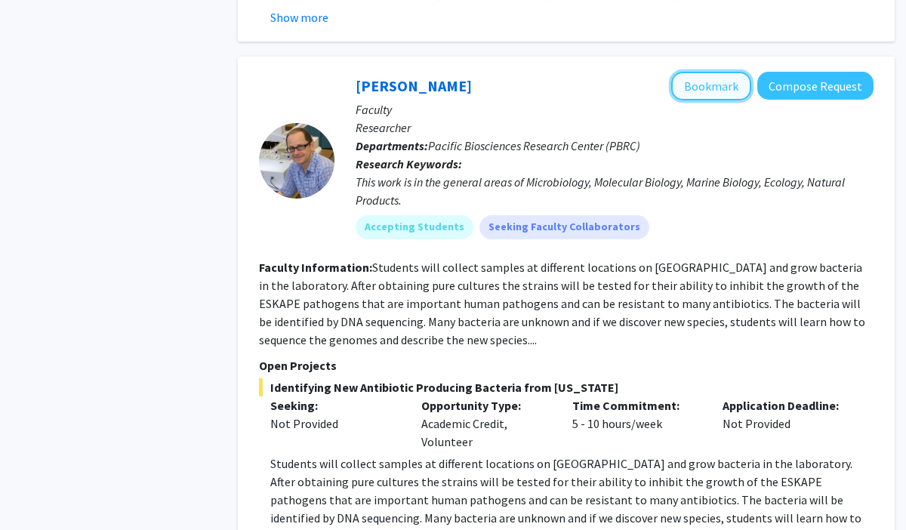
click at [702, 72] on button "Bookmark" at bounding box center [711, 86] width 80 height 29
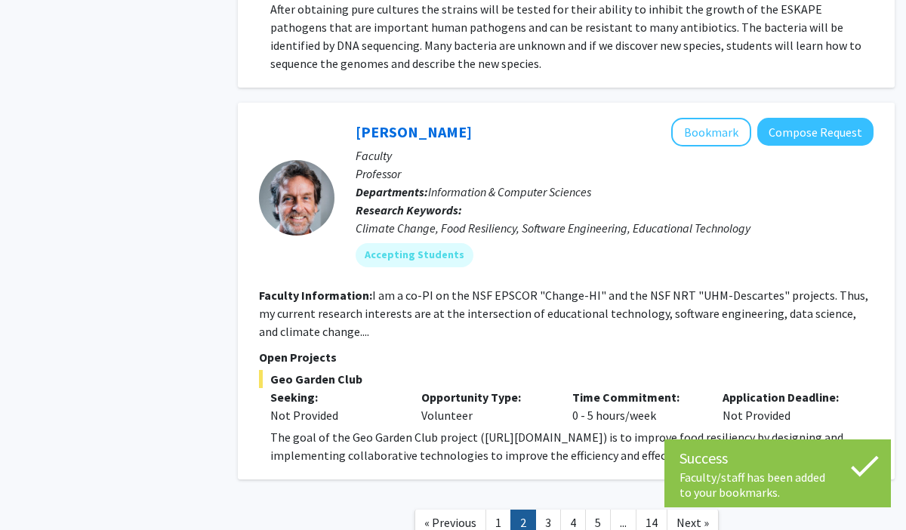
scroll to position [4846, 0]
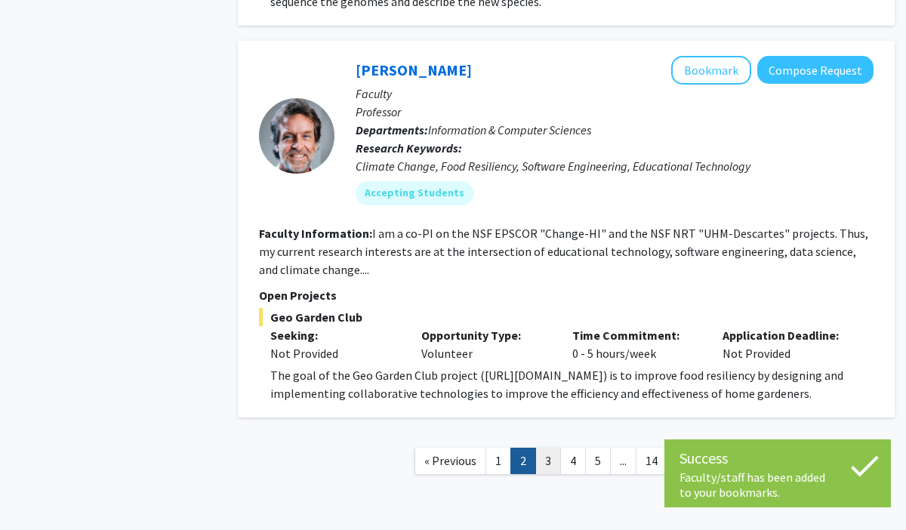
click at [557, 448] on link "3" at bounding box center [548, 461] width 26 height 26
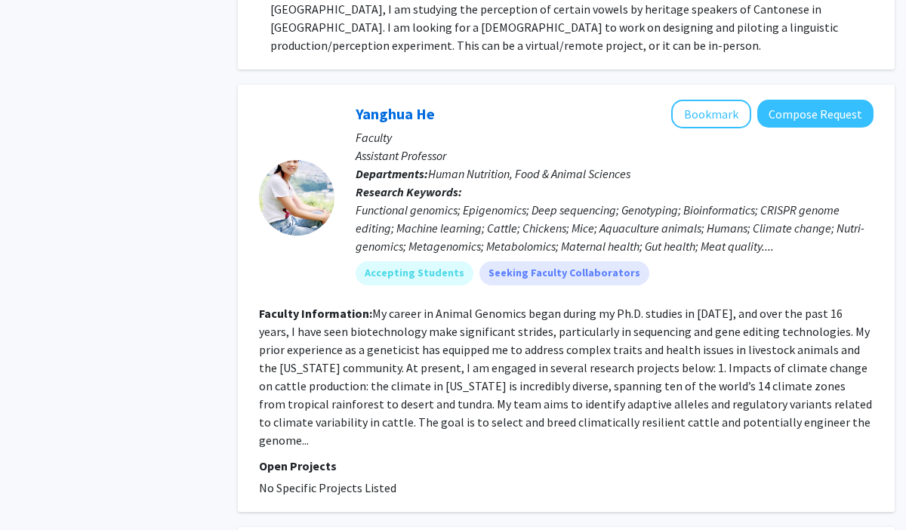
scroll to position [1433, 0]
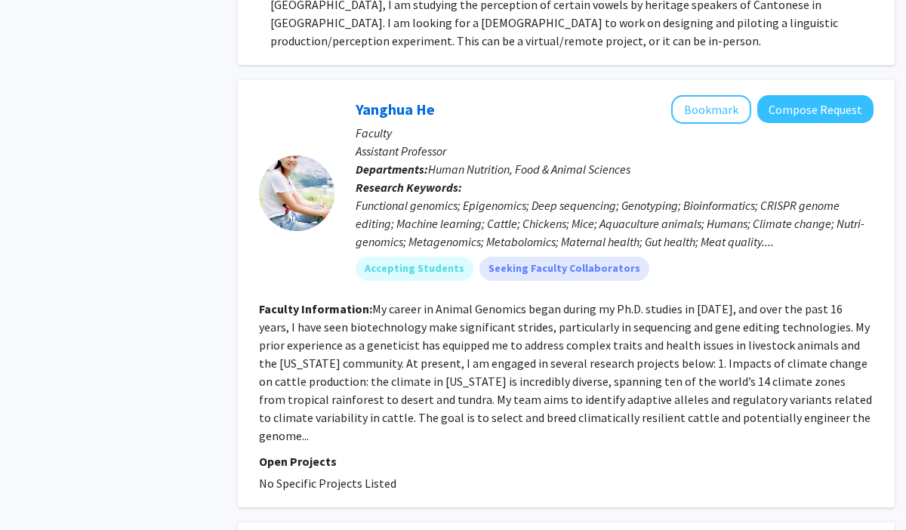
click at [634, 365] on fg-read-more "My career in Animal Genomics began during my Ph.D. studies in [DATE], and over …" at bounding box center [565, 372] width 613 height 142
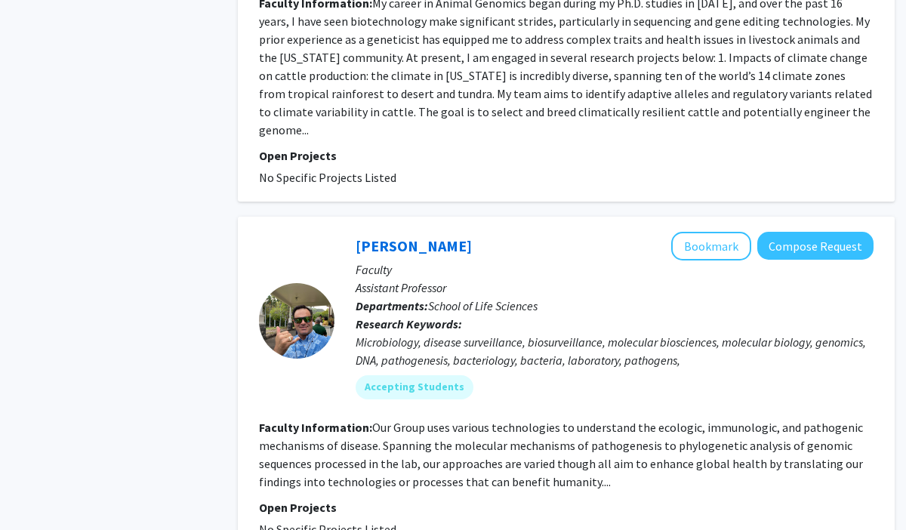
scroll to position [1742, 0]
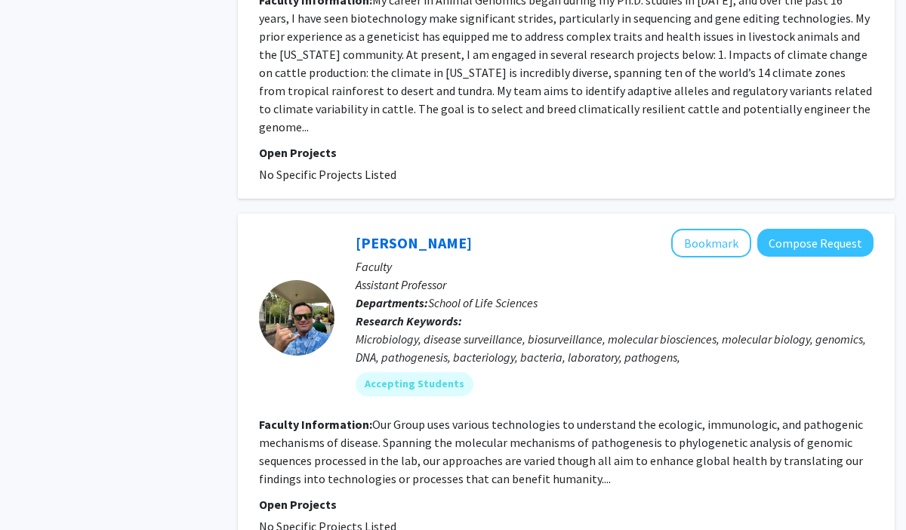
click at [718, 214] on div "[PERSON_NAME] Bookmark Compose Request Faculty Assistant Professor Departments:…" at bounding box center [566, 382] width 657 height 337
click at [713, 229] on button "Bookmark" at bounding box center [711, 243] width 80 height 29
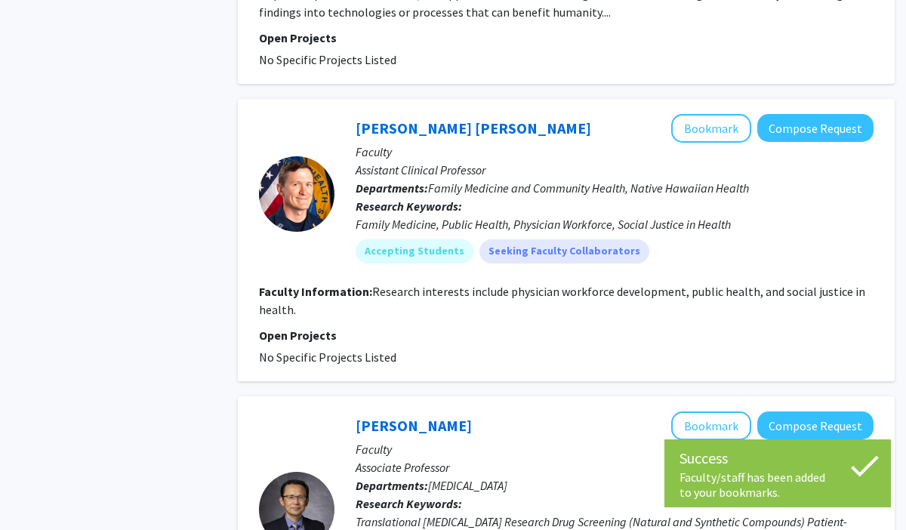
scroll to position [2207, 0]
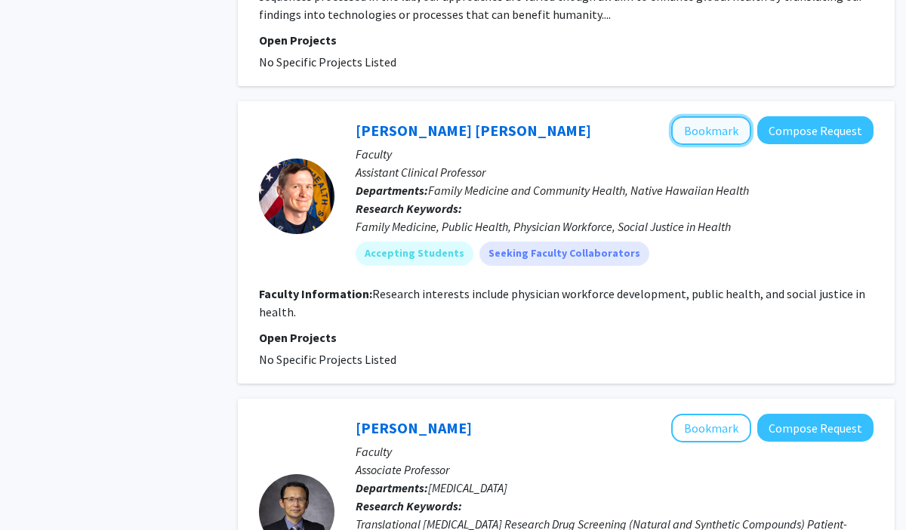
click at [704, 116] on button "Bookmark" at bounding box center [711, 130] width 80 height 29
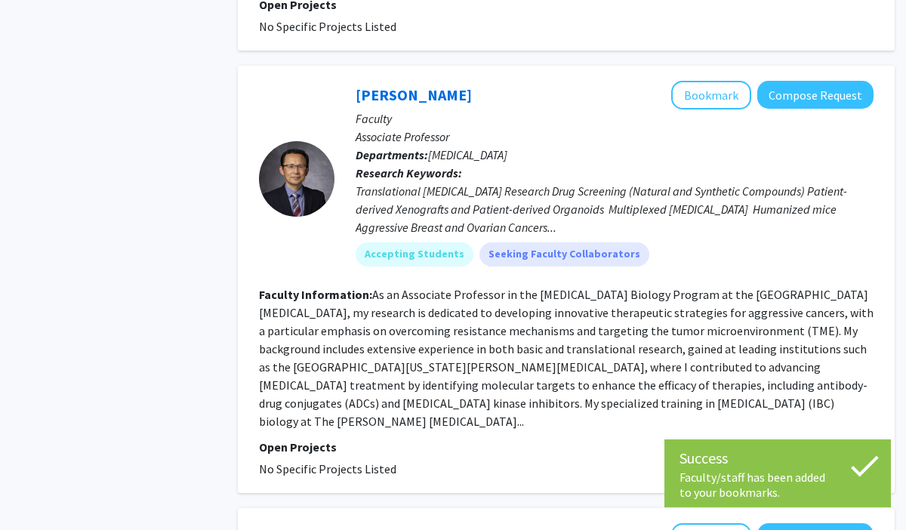
scroll to position [2547, 0]
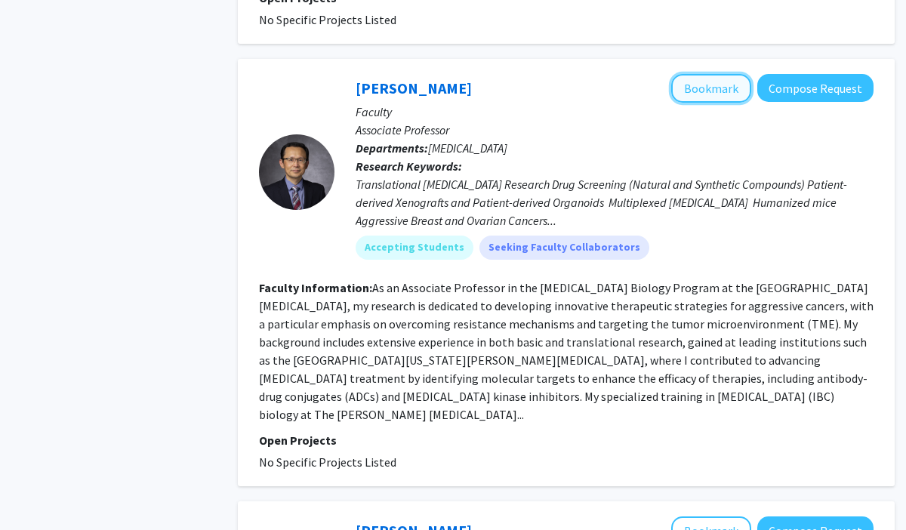
click at [709, 74] on button "Bookmark" at bounding box center [711, 88] width 80 height 29
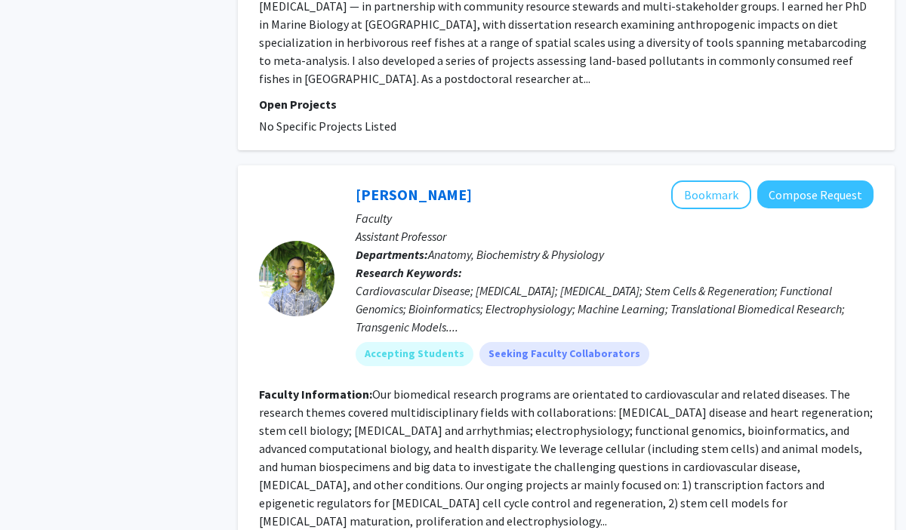
scroll to position [3288, 0]
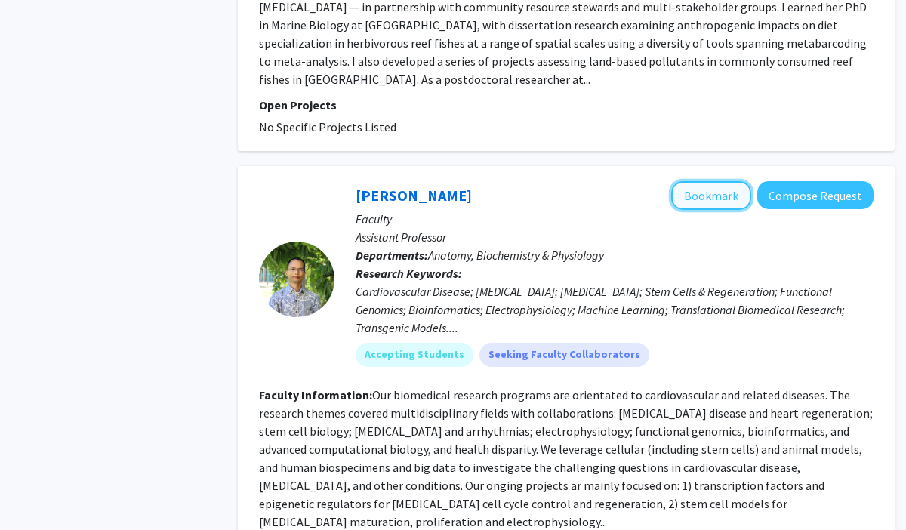
click at [704, 181] on button "Bookmark" at bounding box center [711, 195] width 80 height 29
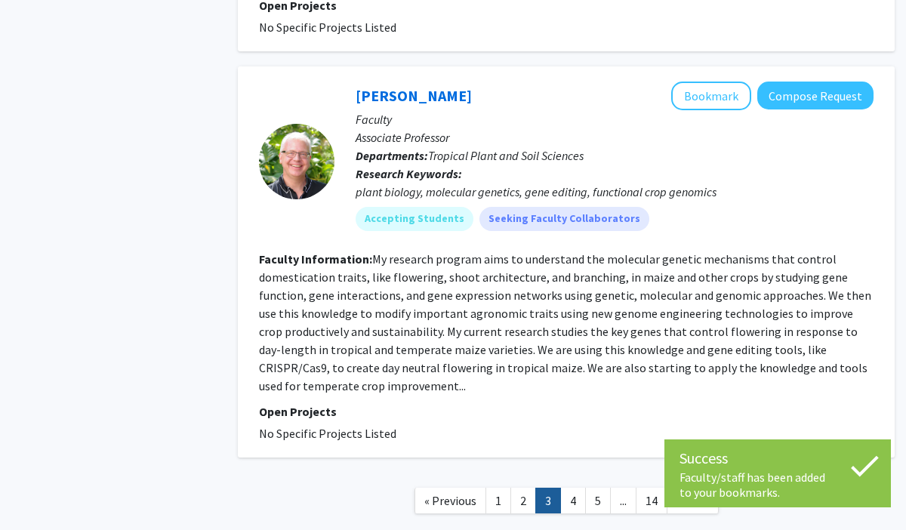
scroll to position [3834, 0]
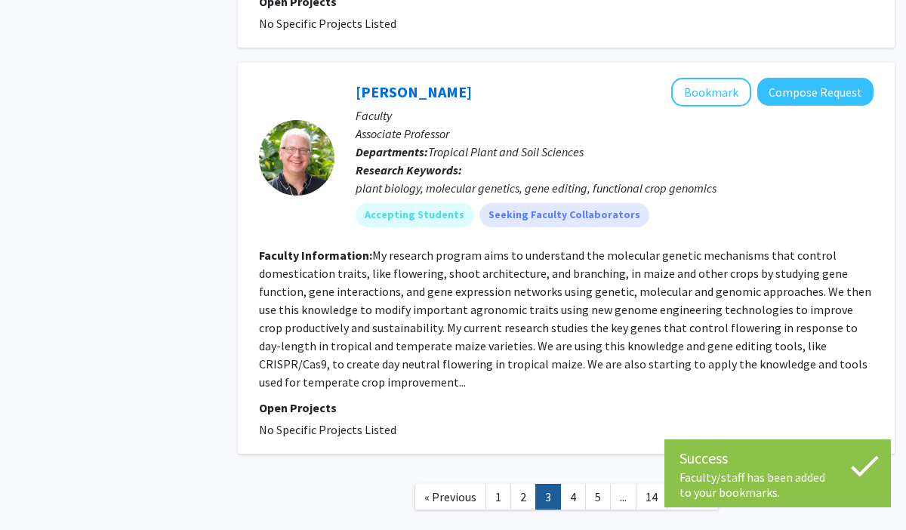
click at [576, 469] on nav "« Previous 1 2 3 4 5 ... 14 Next »" at bounding box center [566, 499] width 657 height 61
click at [575, 484] on link "4" at bounding box center [573, 497] width 26 height 26
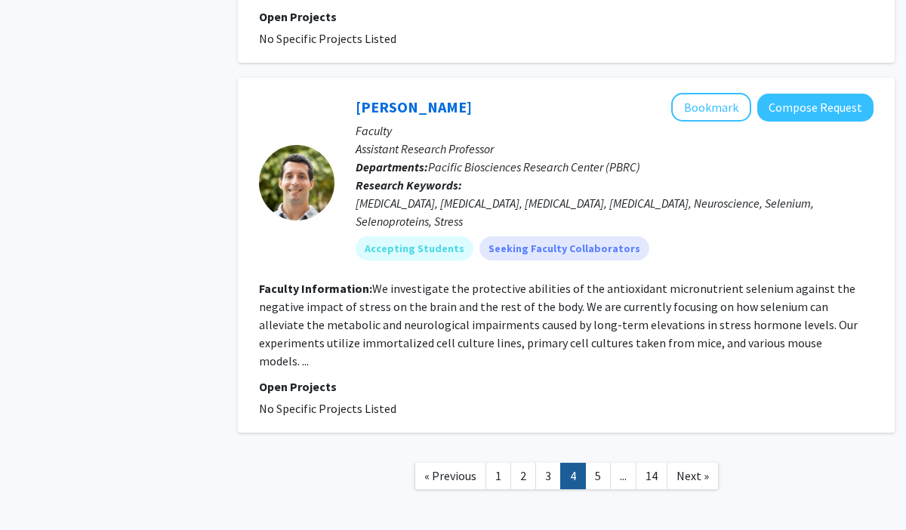
scroll to position [3293, 0]
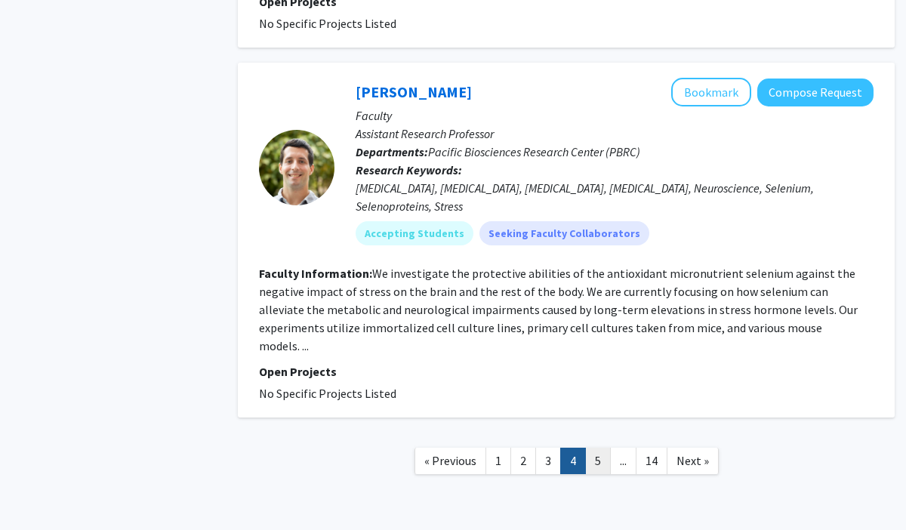
click at [596, 448] on link "5" at bounding box center [598, 461] width 26 height 26
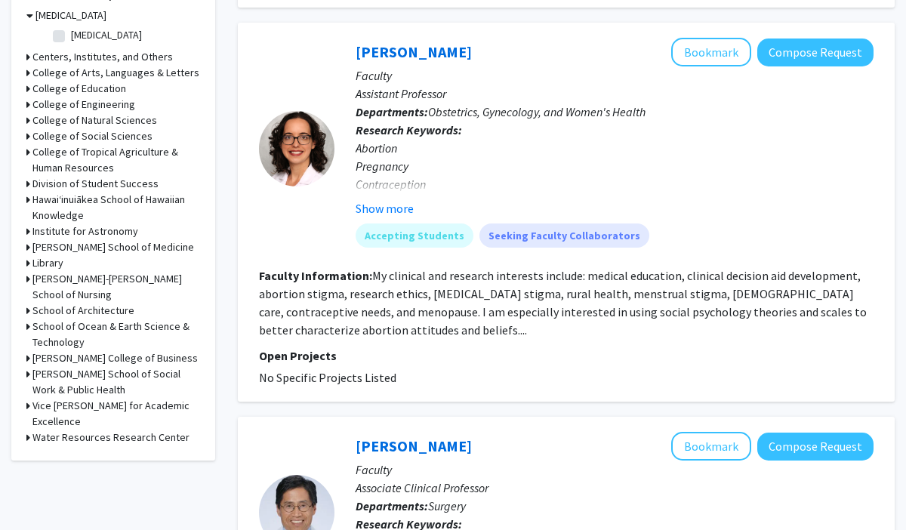
scroll to position [483, 0]
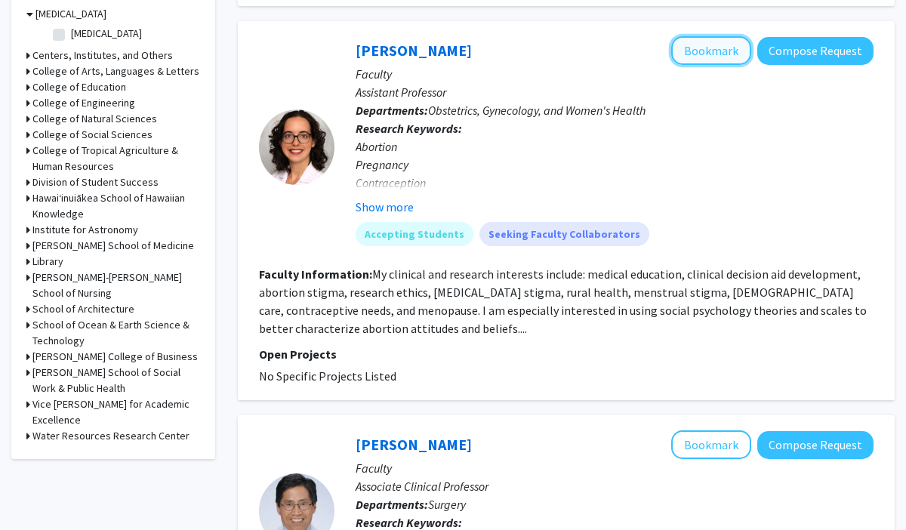
click at [711, 48] on button "Bookmark" at bounding box center [711, 50] width 80 height 29
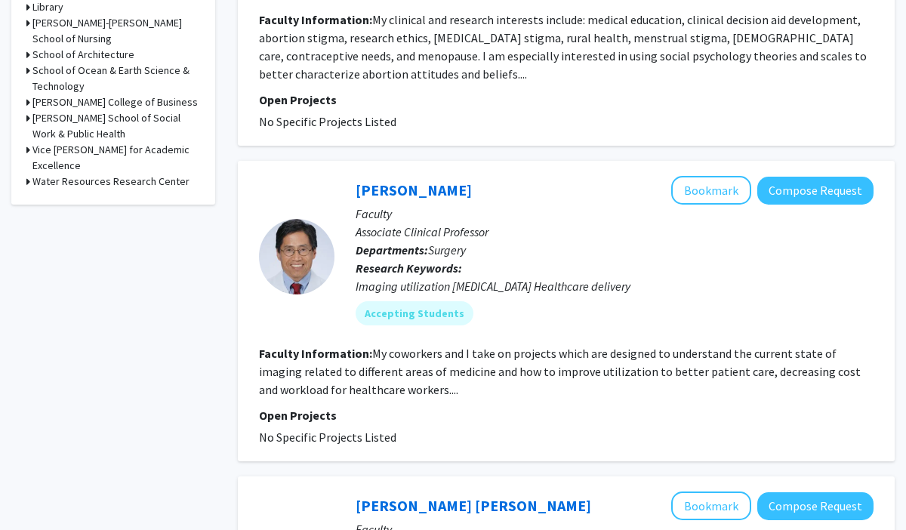
scroll to position [735, 0]
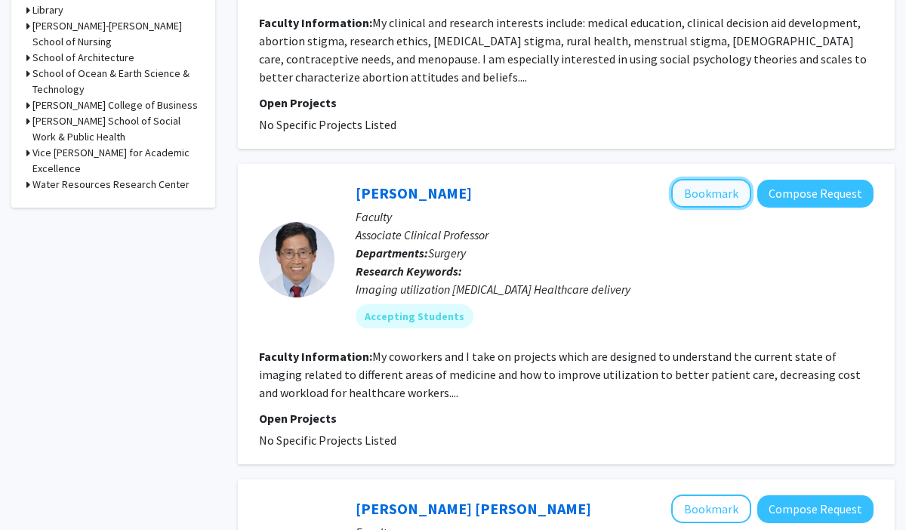
click at [702, 187] on button "Bookmark" at bounding box center [711, 193] width 80 height 29
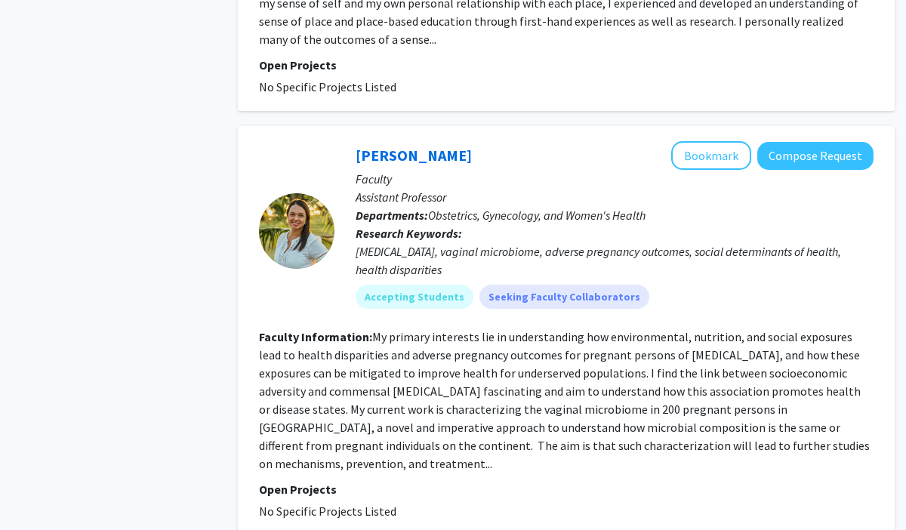
scroll to position [1938, 0]
click at [698, 140] on button "Bookmark" at bounding box center [711, 154] width 80 height 29
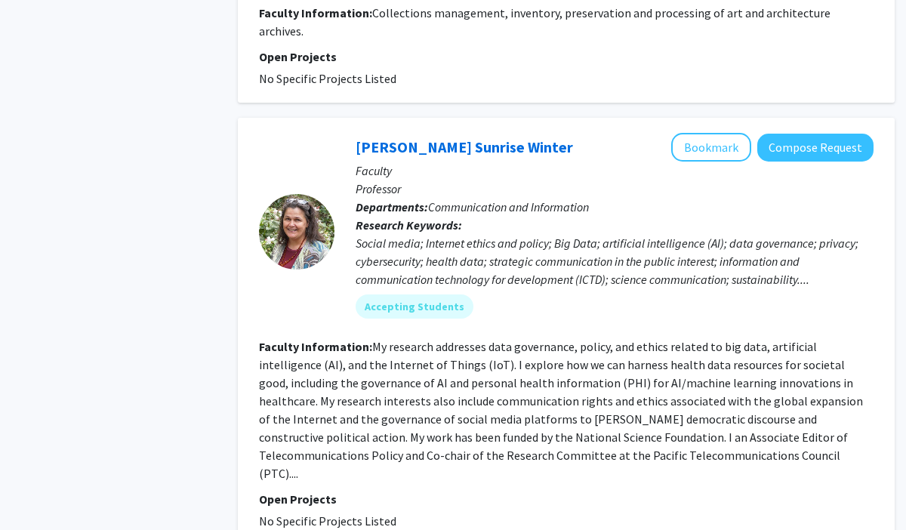
scroll to position [3595, 0]
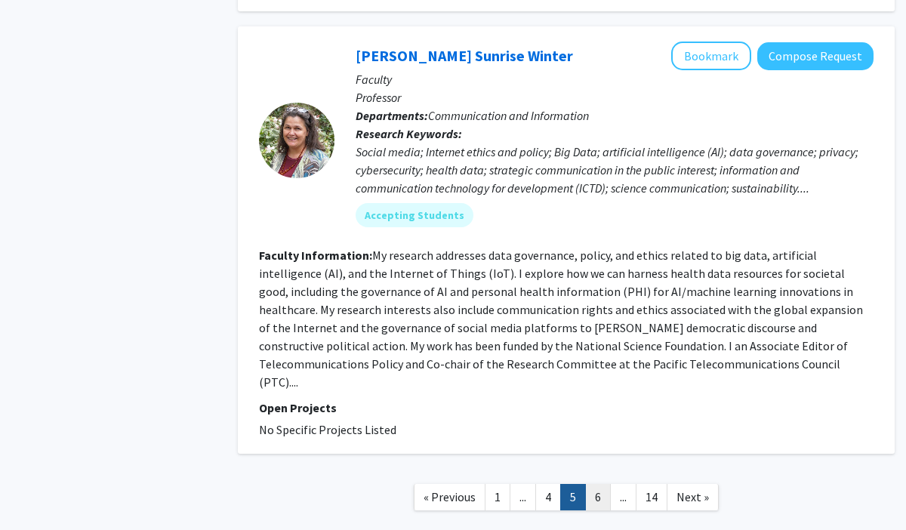
click at [600, 484] on link "6" at bounding box center [598, 497] width 26 height 26
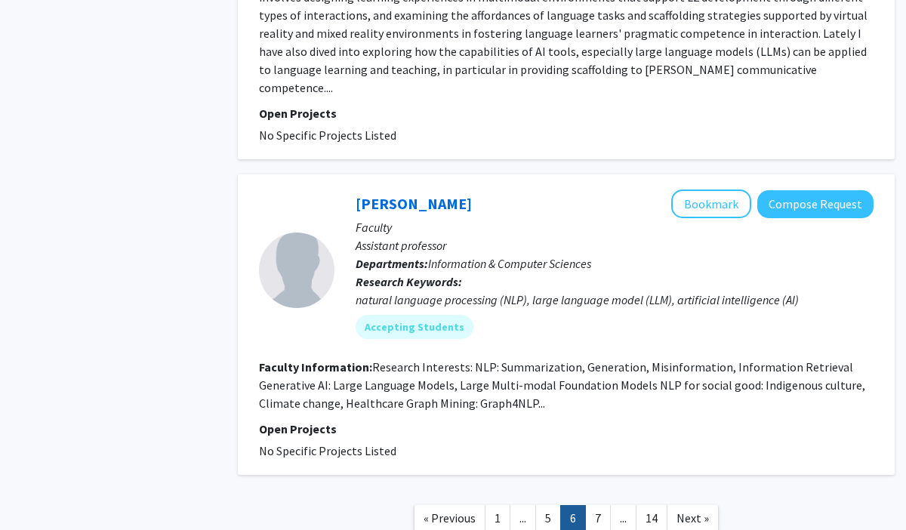
scroll to position [3668, 0]
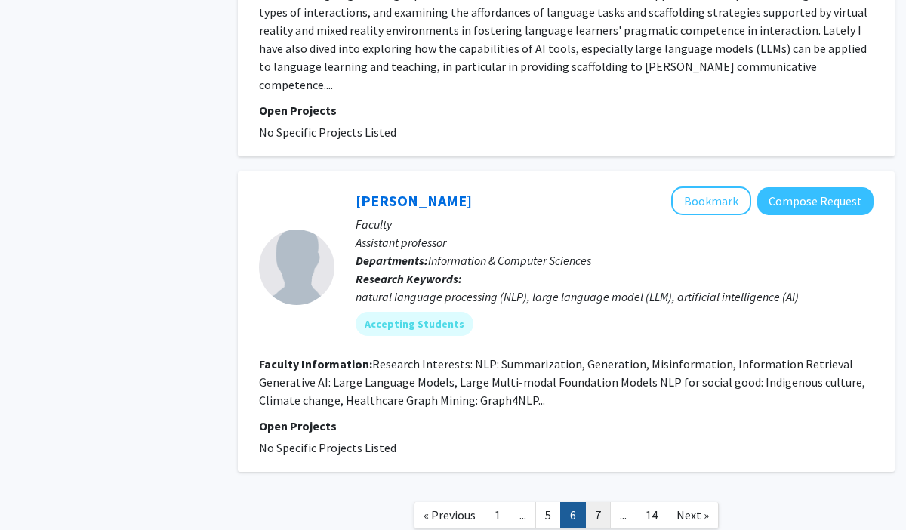
click at [591, 502] on link "7" at bounding box center [598, 515] width 26 height 26
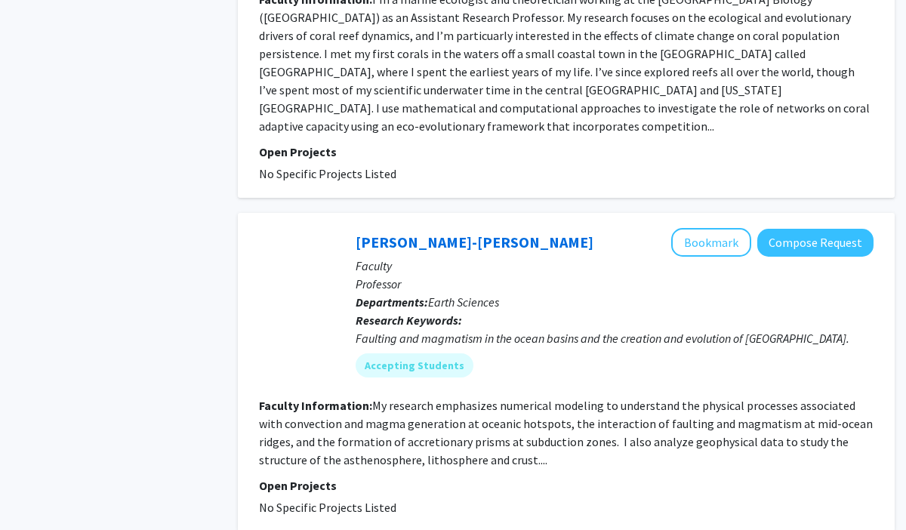
scroll to position [3535, 0]
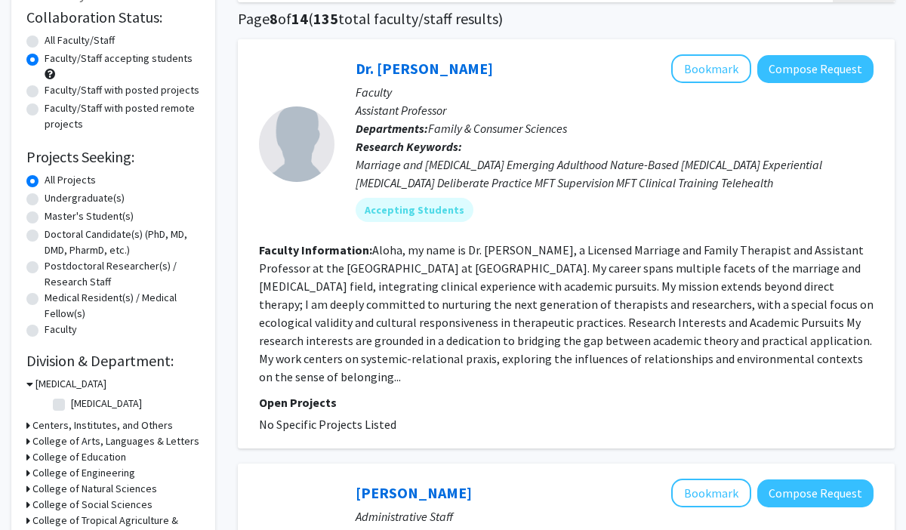
scroll to position [122, 0]
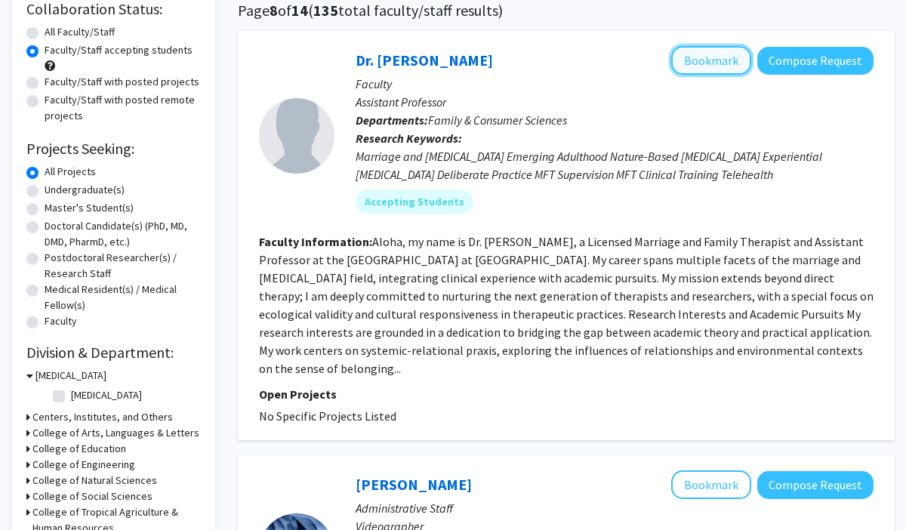
click at [716, 52] on button "Bookmark" at bounding box center [711, 60] width 80 height 29
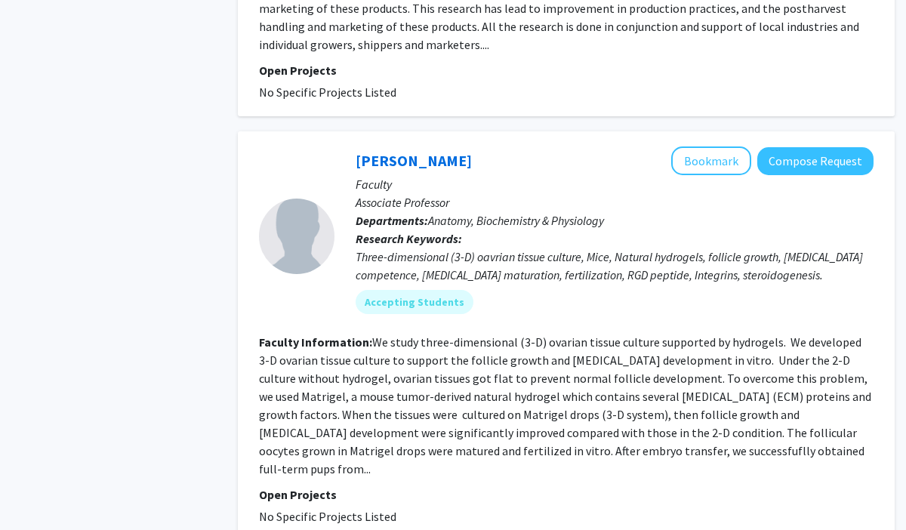
scroll to position [1341, 0]
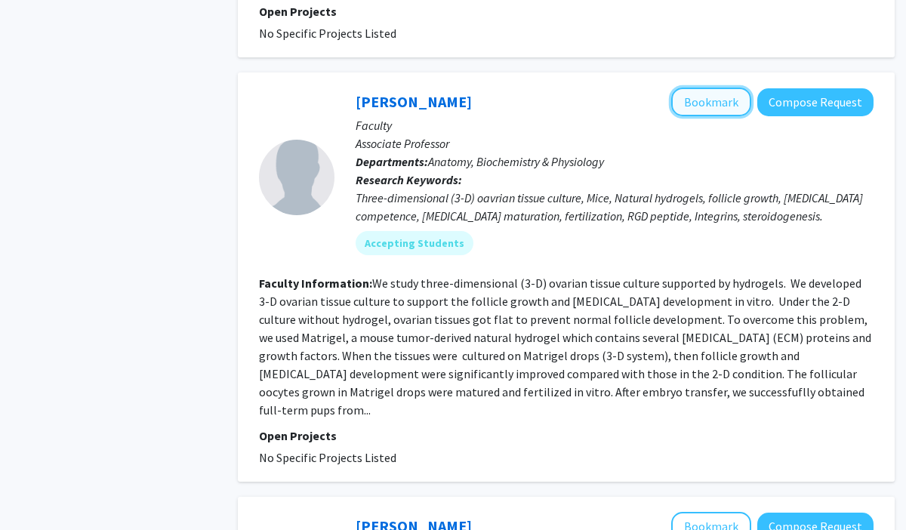
click at [710, 88] on button "Bookmark" at bounding box center [711, 102] width 80 height 29
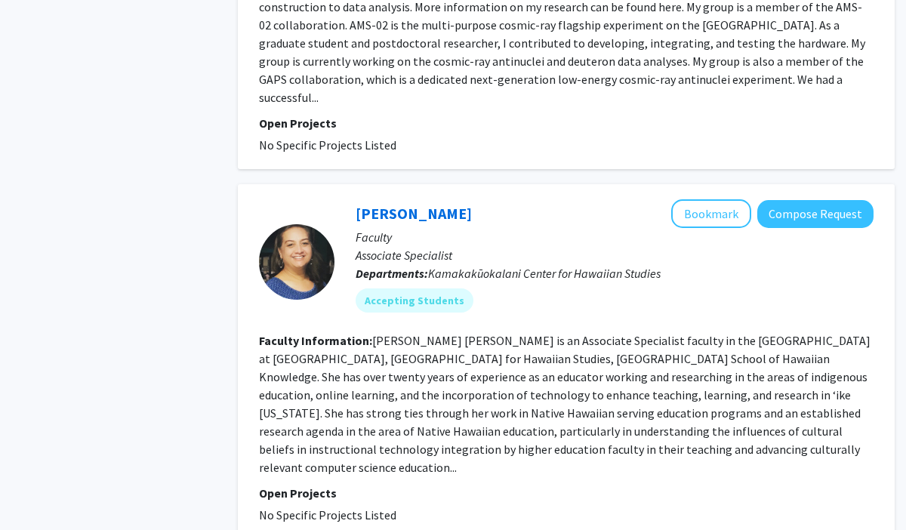
scroll to position [3541, 0]
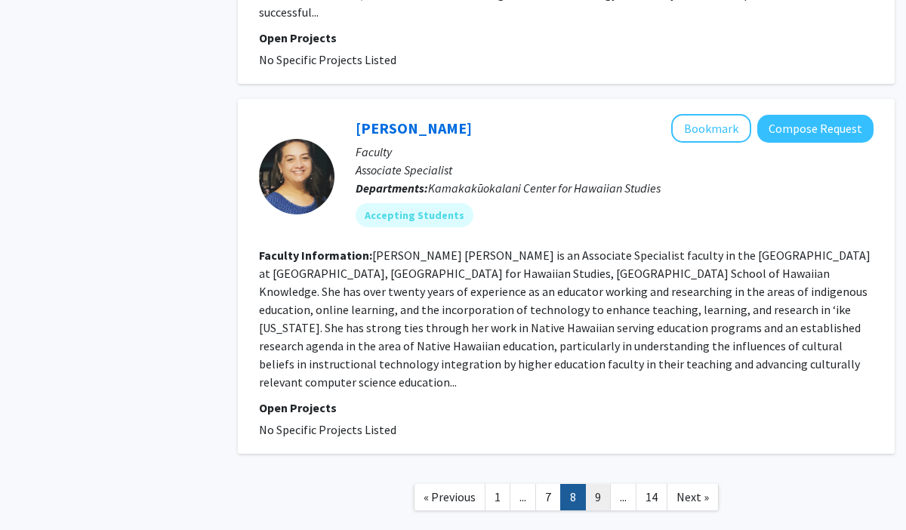
click at [599, 484] on link "9" at bounding box center [598, 497] width 26 height 26
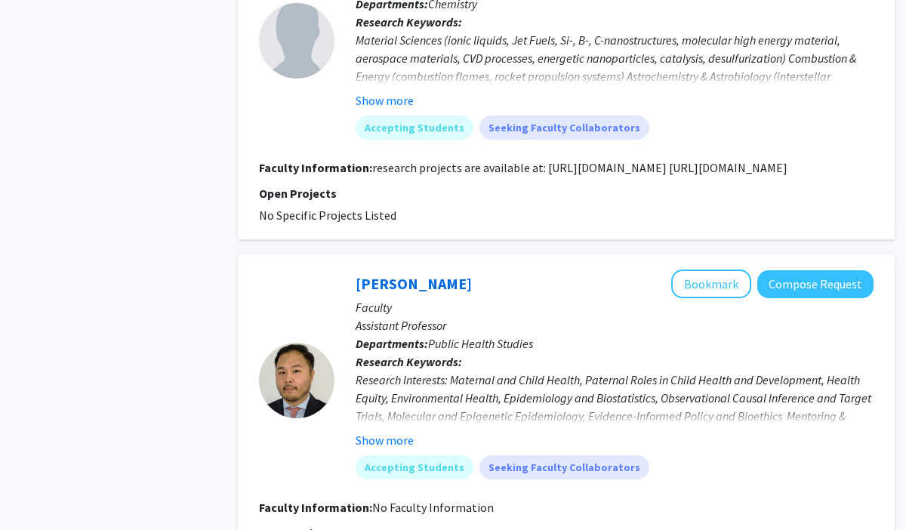
scroll to position [3016, 0]
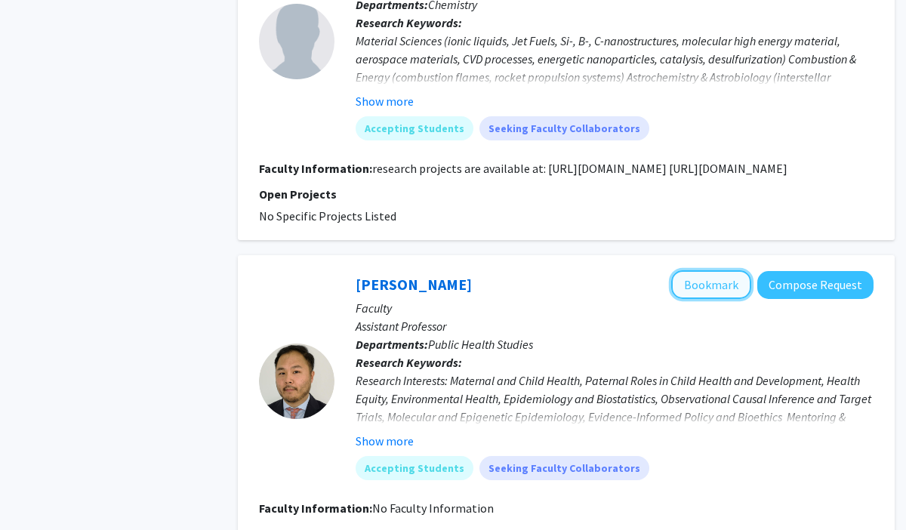
click at [695, 270] on button "Bookmark" at bounding box center [711, 284] width 80 height 29
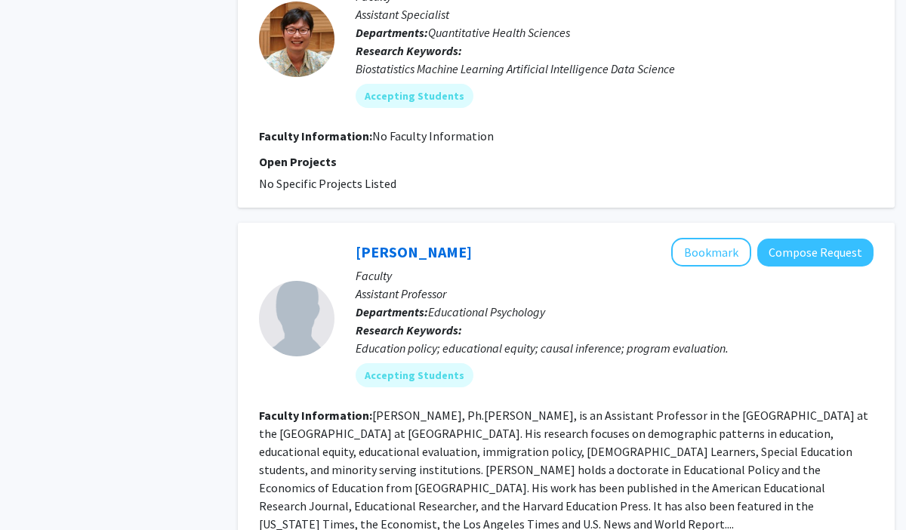
scroll to position [2043, 0]
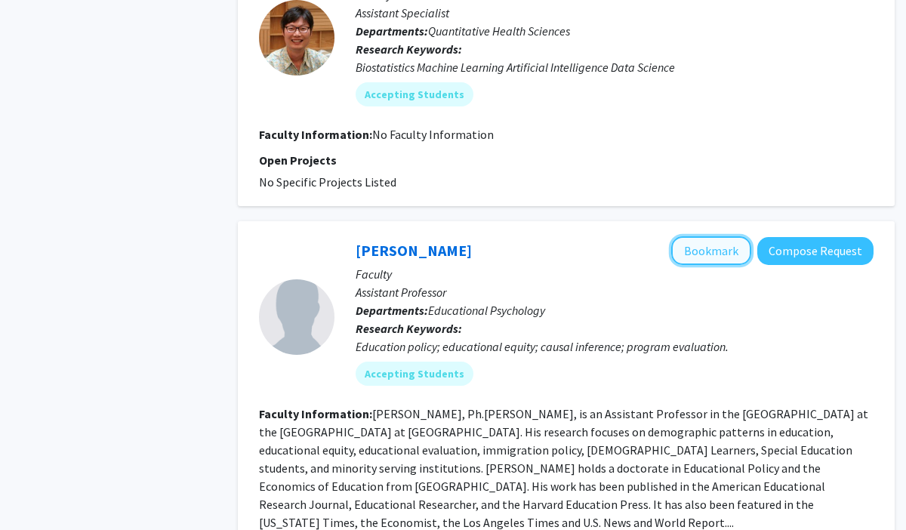
click at [686, 236] on button "Bookmark" at bounding box center [711, 250] width 80 height 29
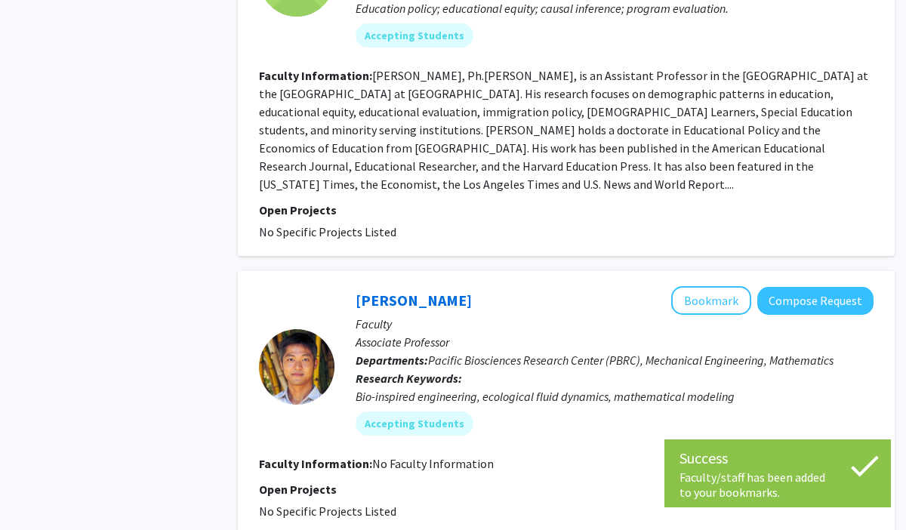
scroll to position [3160, 0]
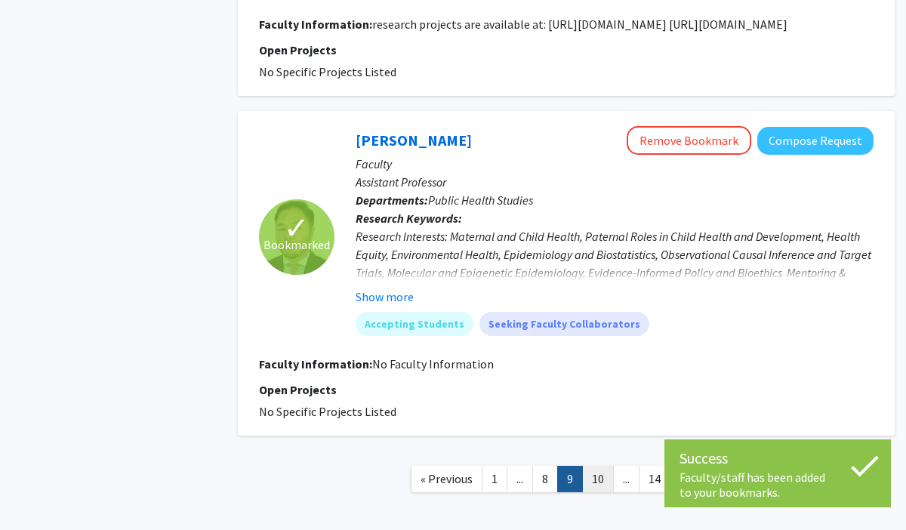
click at [593, 466] on link "10" at bounding box center [598, 479] width 32 height 26
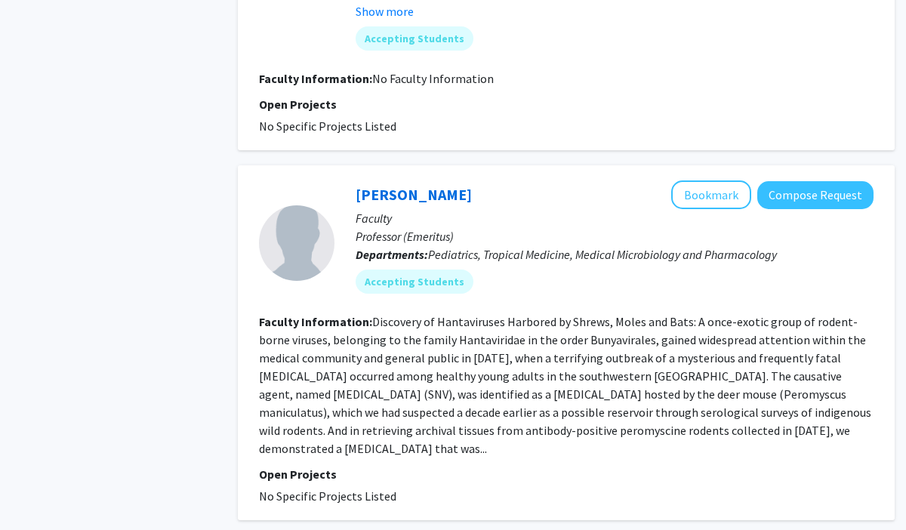
scroll to position [1097, 0]
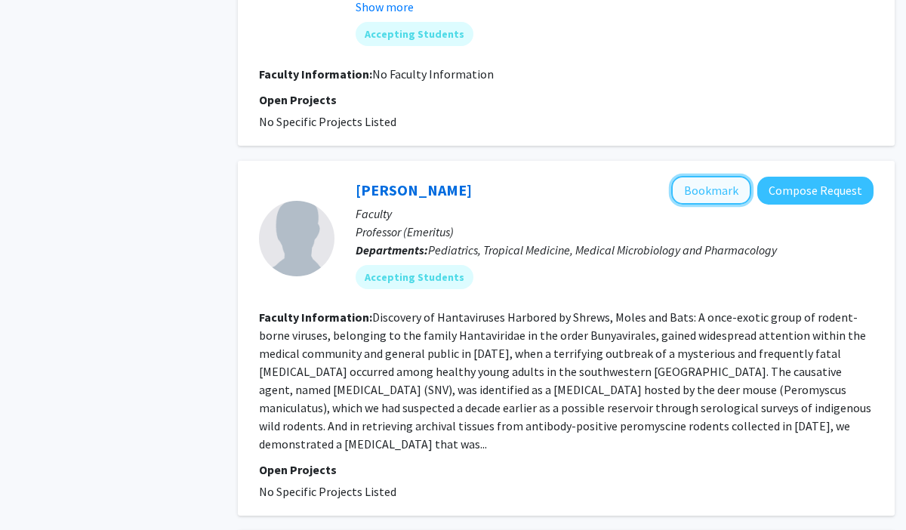
click at [695, 191] on button "Bookmark" at bounding box center [711, 190] width 80 height 29
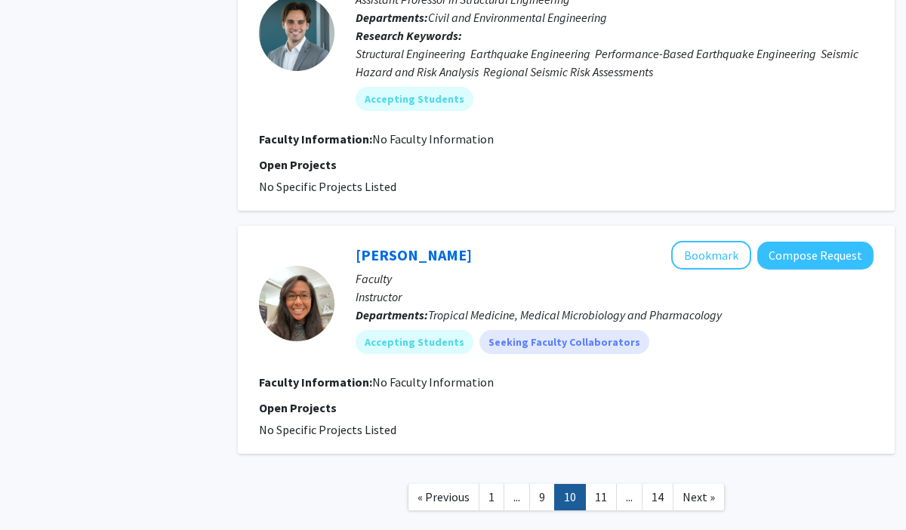
scroll to position [2671, 0]
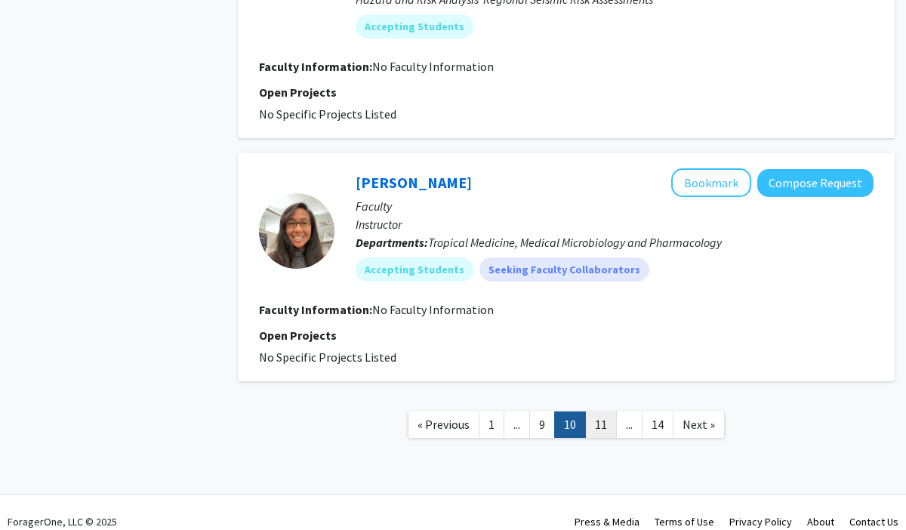
click at [597, 412] on link "11" at bounding box center [601, 425] width 32 height 26
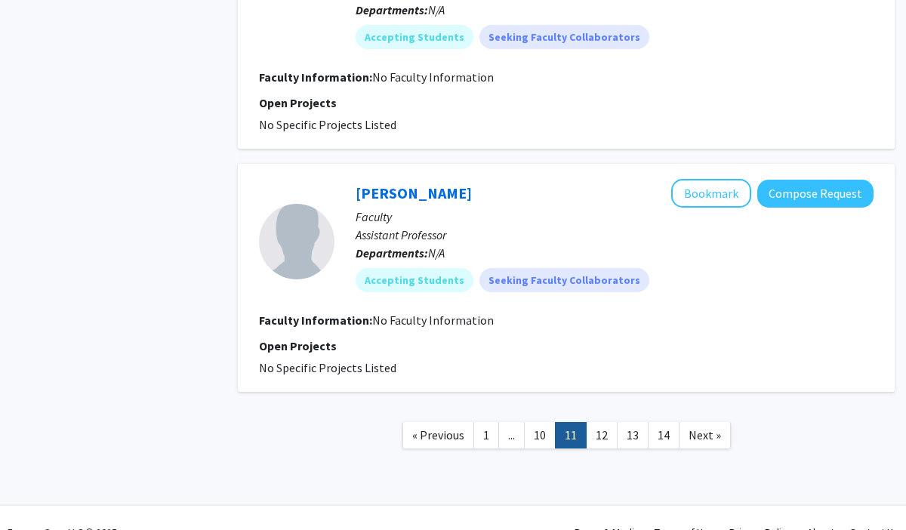
scroll to position [2242, 0]
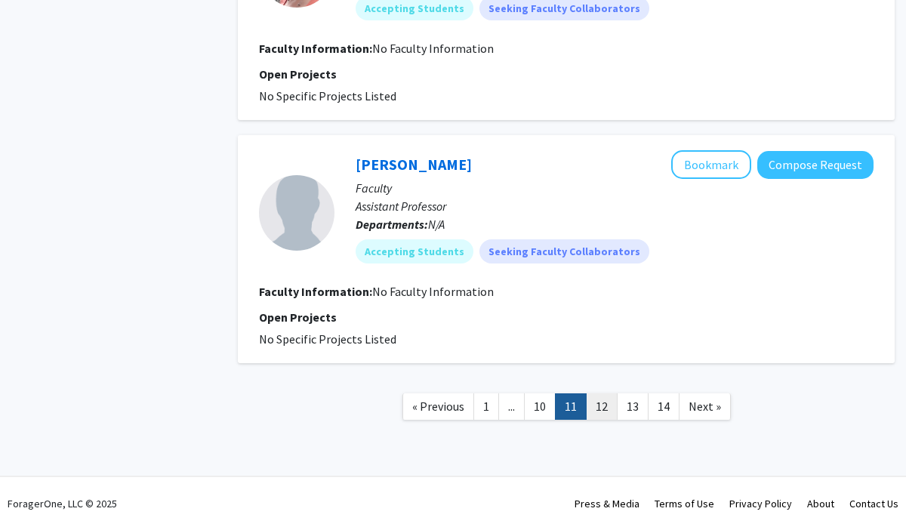
click at [599, 403] on link "12" at bounding box center [602, 406] width 32 height 26
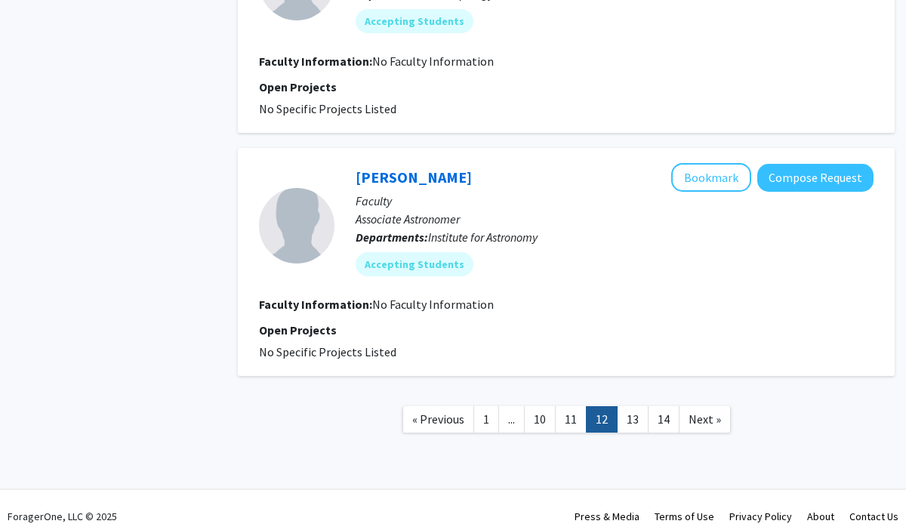
scroll to position [2206, 0]
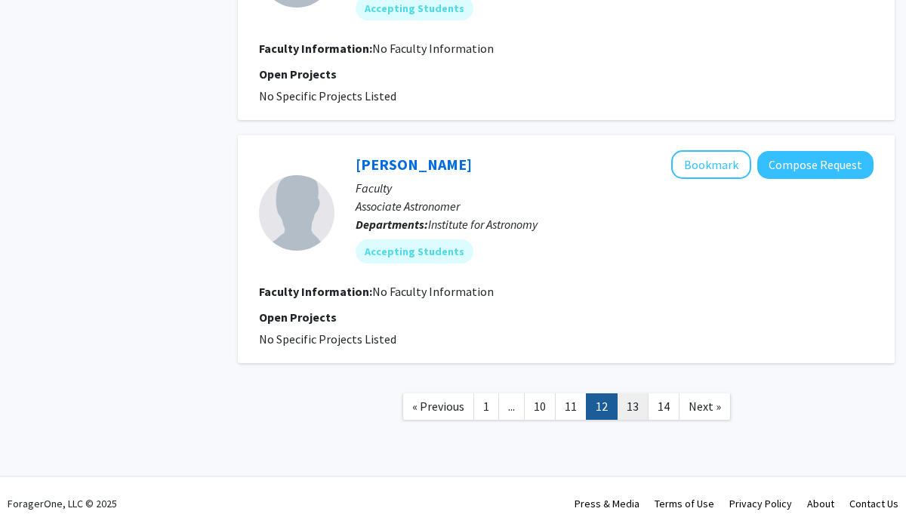
click at [628, 405] on link "13" at bounding box center [633, 406] width 32 height 26
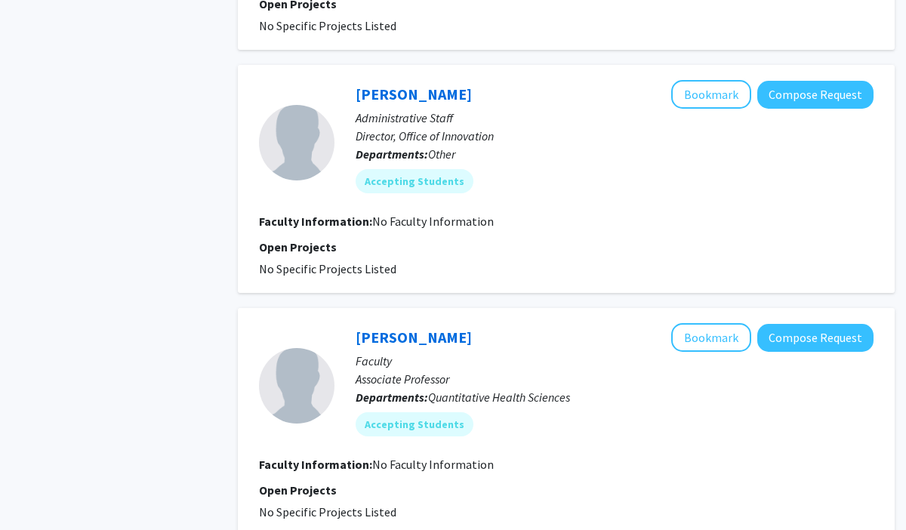
scroll to position [2206, 0]
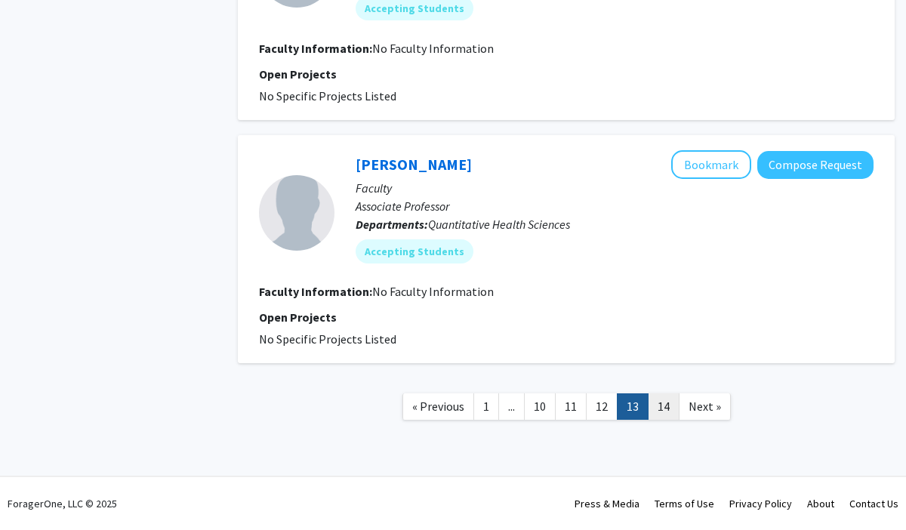
click at [670, 418] on link "14" at bounding box center [664, 406] width 32 height 26
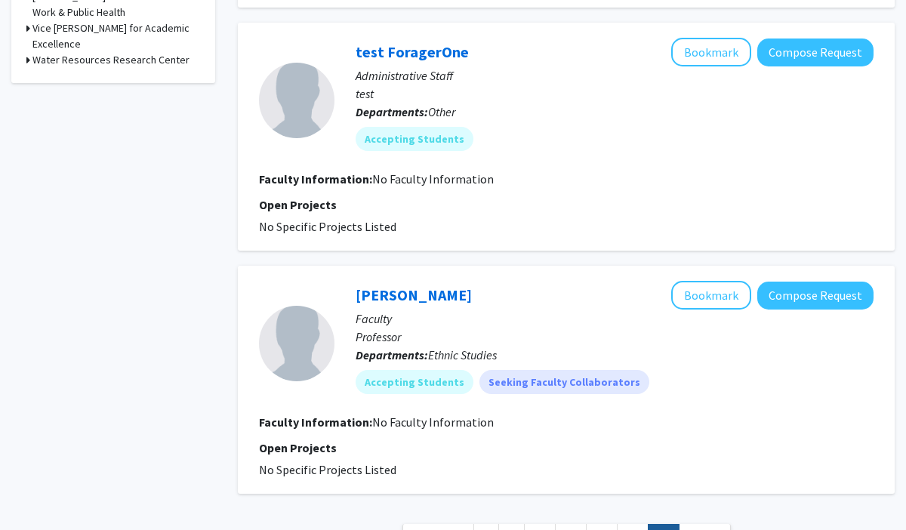
scroll to position [990, 0]
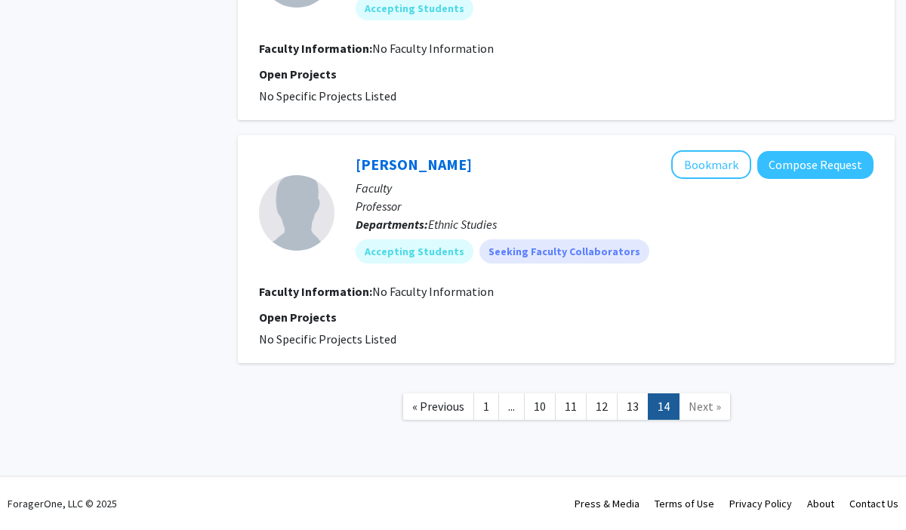
click at [698, 399] on span "Next »" at bounding box center [705, 406] width 32 height 15
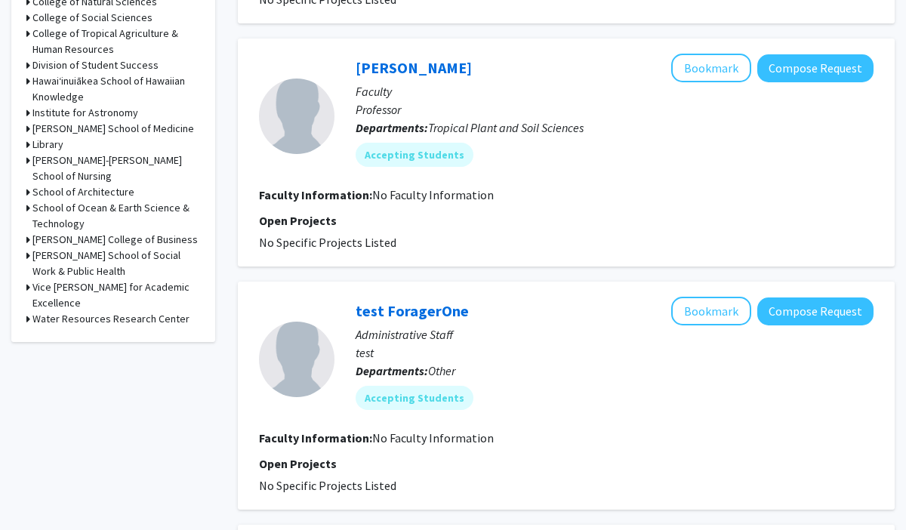
scroll to position [0, 0]
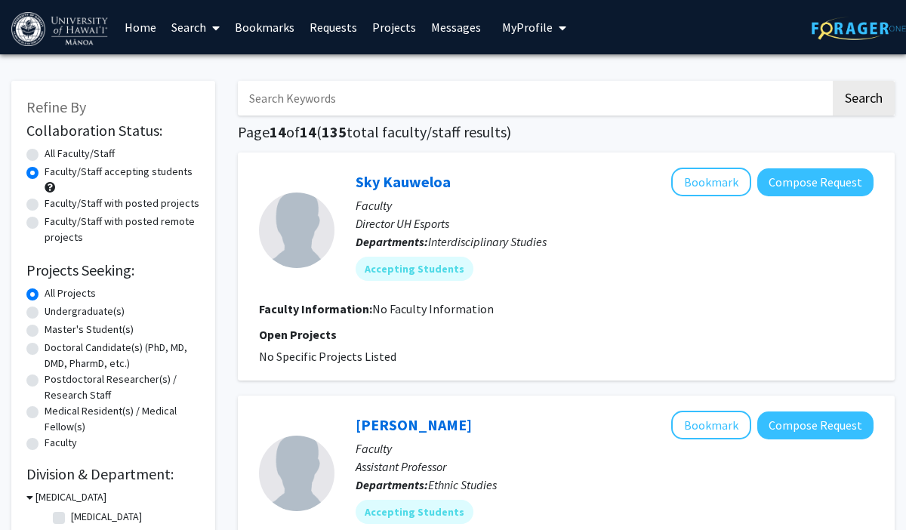
click at [274, 27] on link "Bookmarks" at bounding box center [264, 27] width 75 height 53
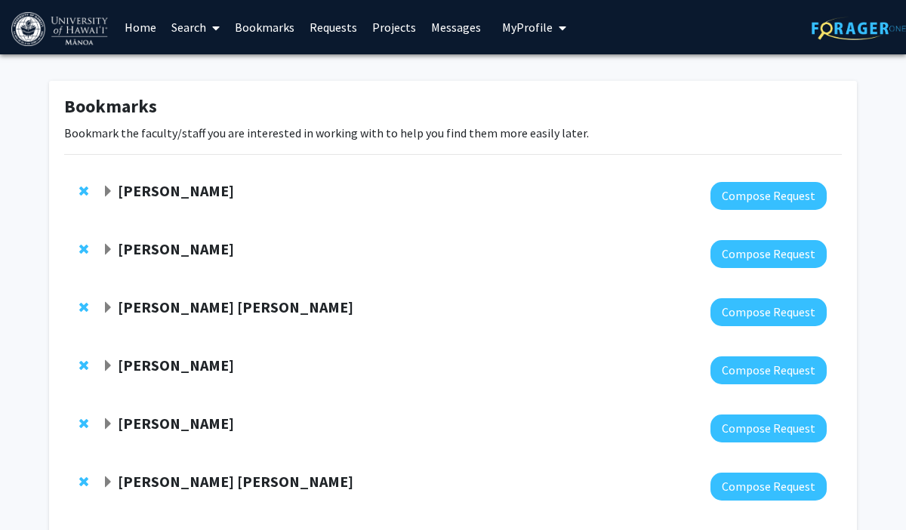
click at [112, 188] on span "Expand Tyler Ray Bookmark" at bounding box center [108, 192] width 12 height 12
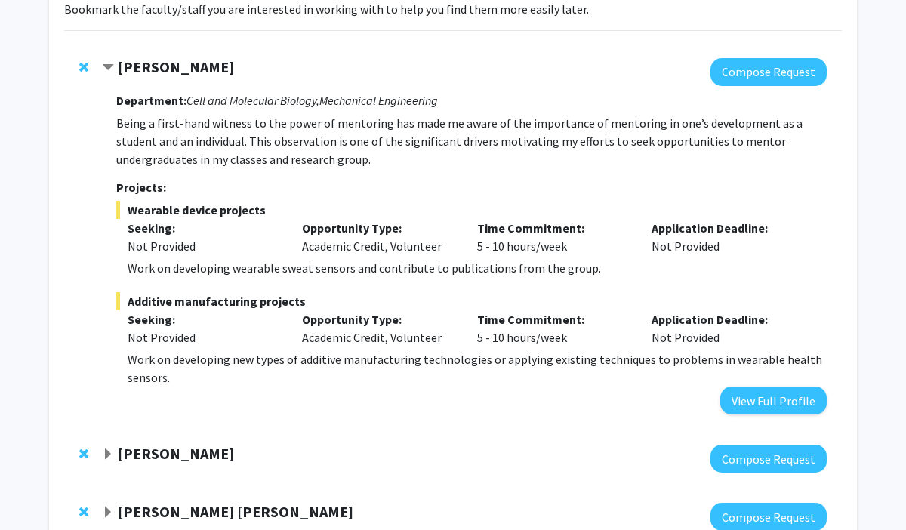
scroll to position [125, 0]
click at [114, 65] on div "[PERSON_NAME]" at bounding box center [265, 66] width 326 height 19
click at [111, 67] on span "Contract Tyler Ray Bookmark" at bounding box center [108, 67] width 12 height 12
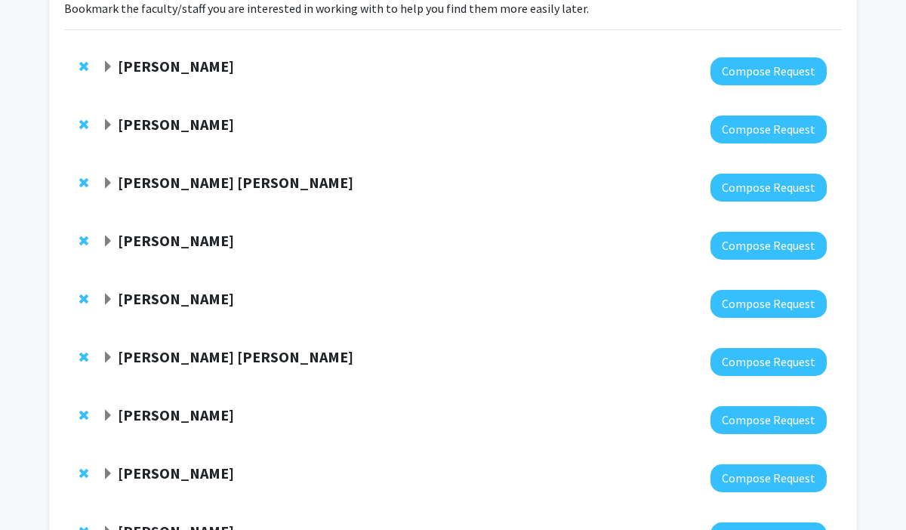
click at [112, 128] on span "Expand Sandra Chang Bookmark" at bounding box center [108, 125] width 12 height 12
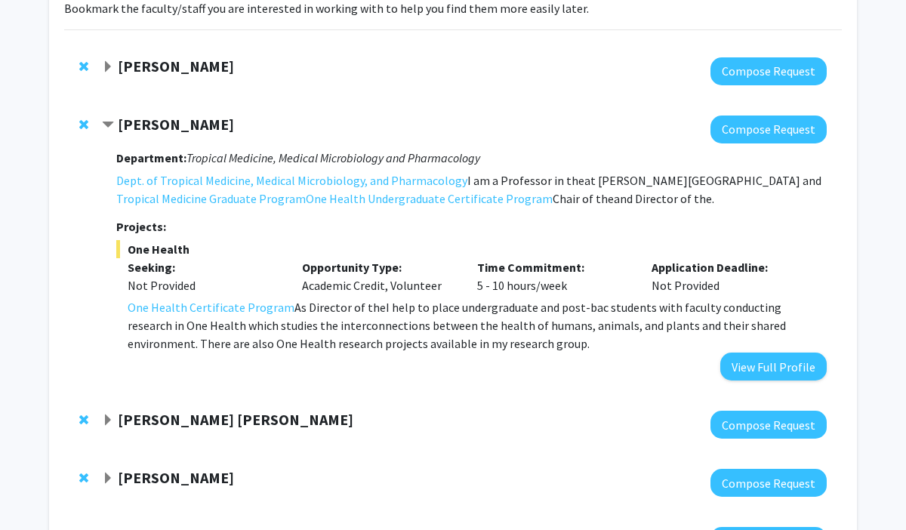
click at [112, 122] on span "Contract Sandra Chang Bookmark" at bounding box center [108, 125] width 12 height 12
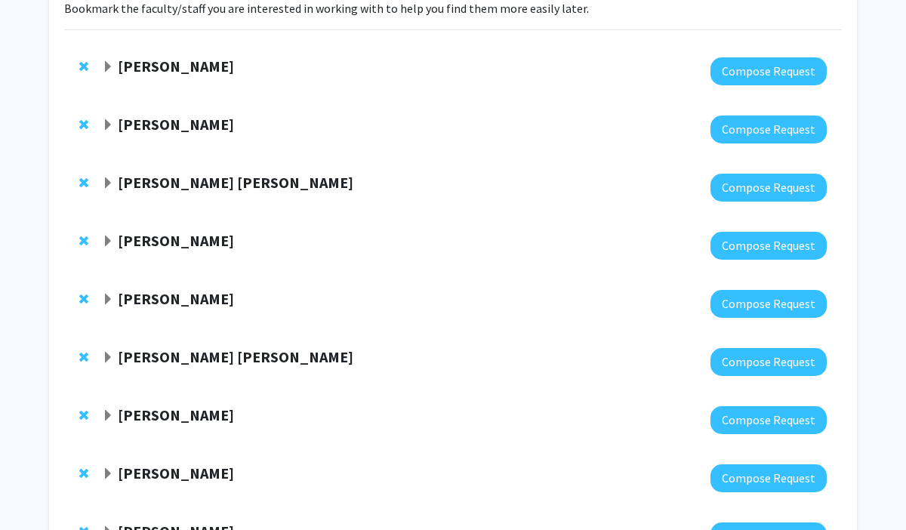
click at [149, 185] on strong "[PERSON_NAME] [PERSON_NAME]" at bounding box center [236, 182] width 236 height 19
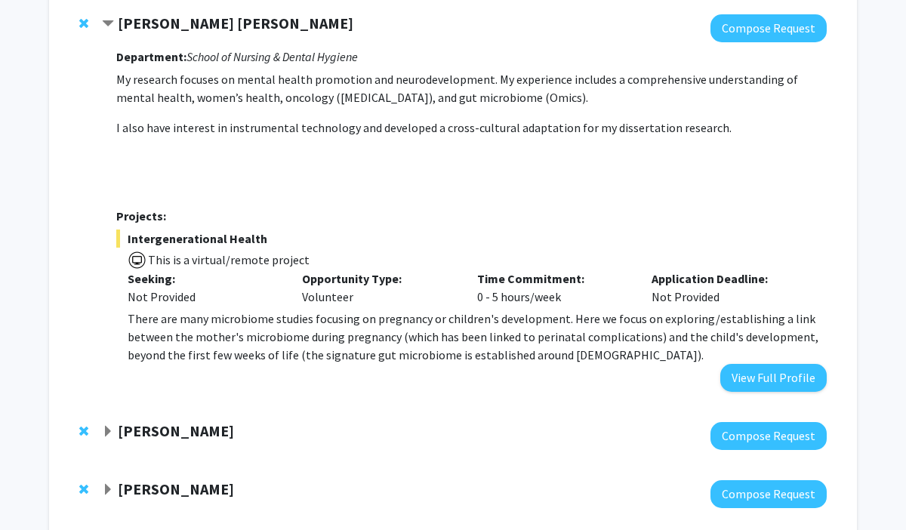
scroll to position [292, 0]
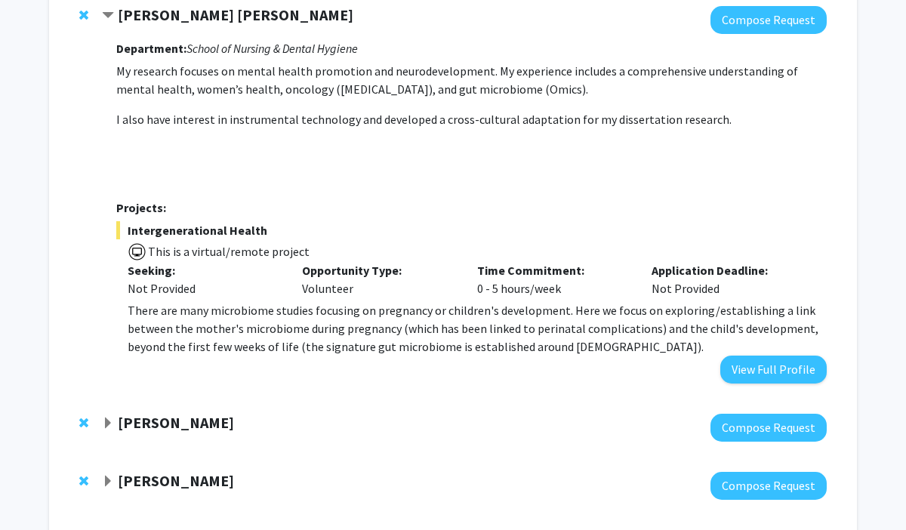
click at [111, 14] on span "Contract Samia Valeria Ozorio Dutra Bookmark" at bounding box center [108, 16] width 12 height 12
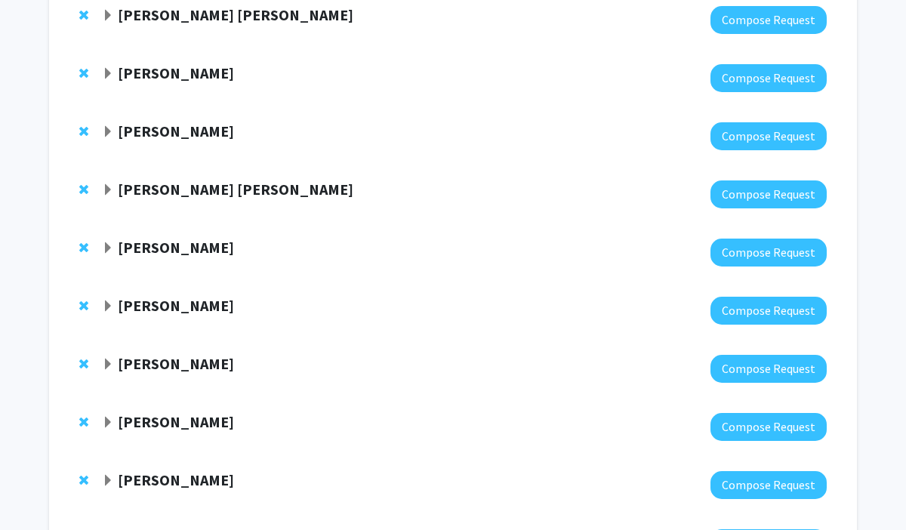
click at [147, 75] on strong "[PERSON_NAME]" at bounding box center [176, 72] width 116 height 19
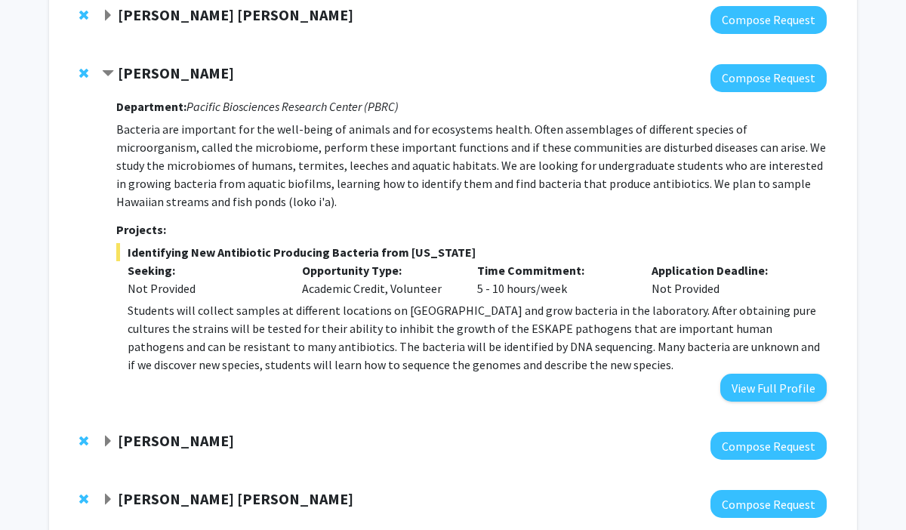
click at [147, 75] on strong "[PERSON_NAME]" at bounding box center [176, 72] width 116 height 19
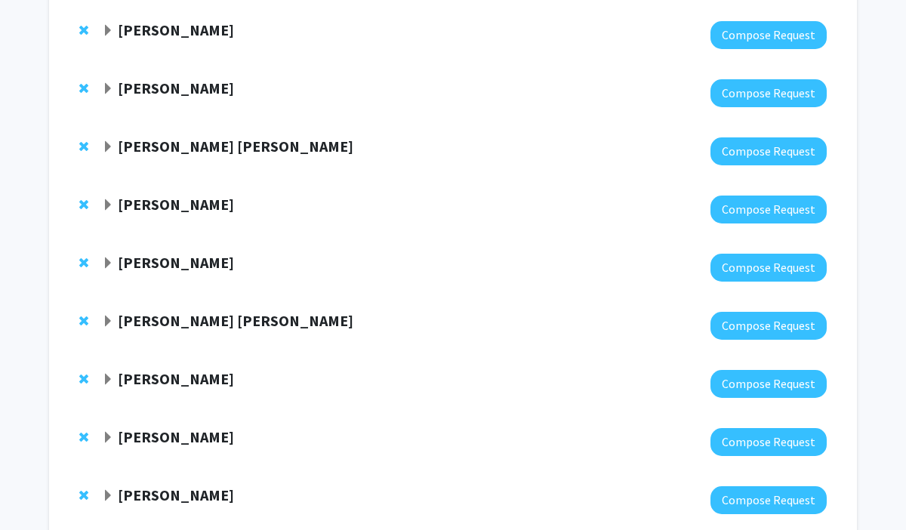
scroll to position [0, 0]
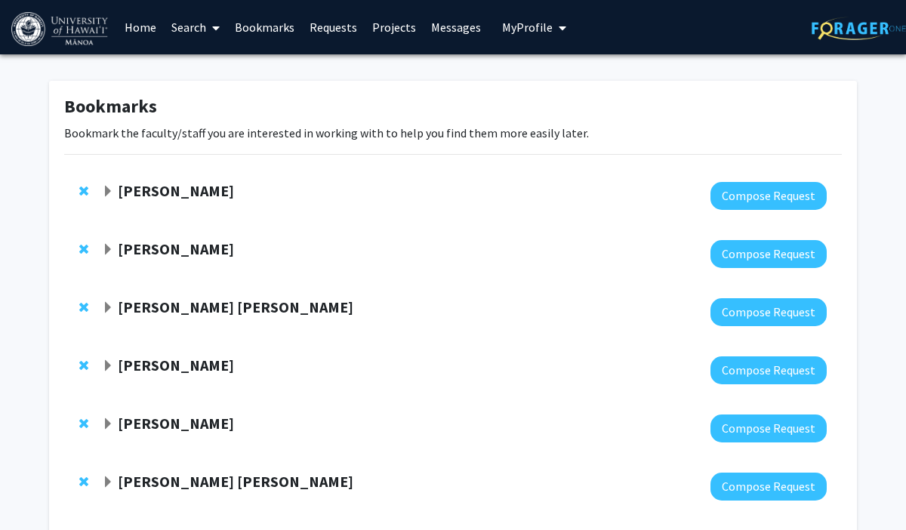
click at [514, 12] on button "My Profile" at bounding box center [534, 27] width 73 height 54
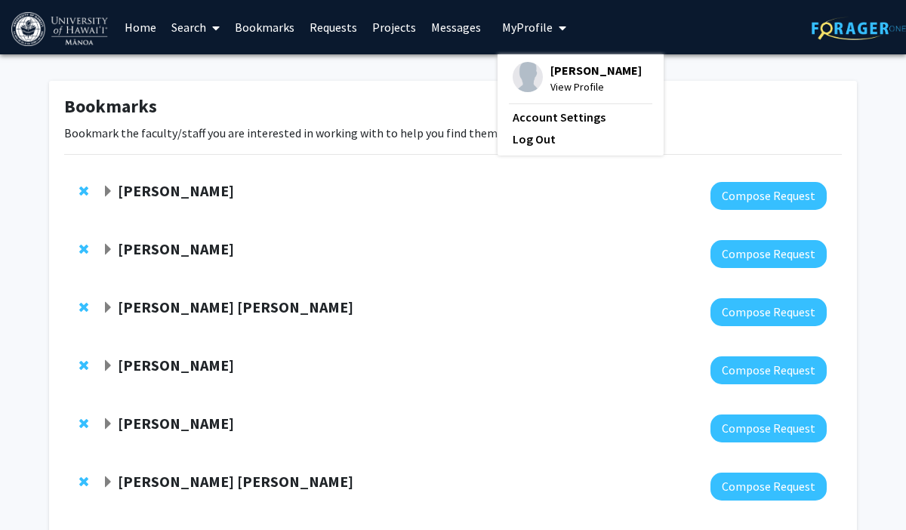
click at [551, 76] on span "[PERSON_NAME]" at bounding box center [596, 70] width 91 height 17
